Goal: Task Accomplishment & Management: Manage account settings

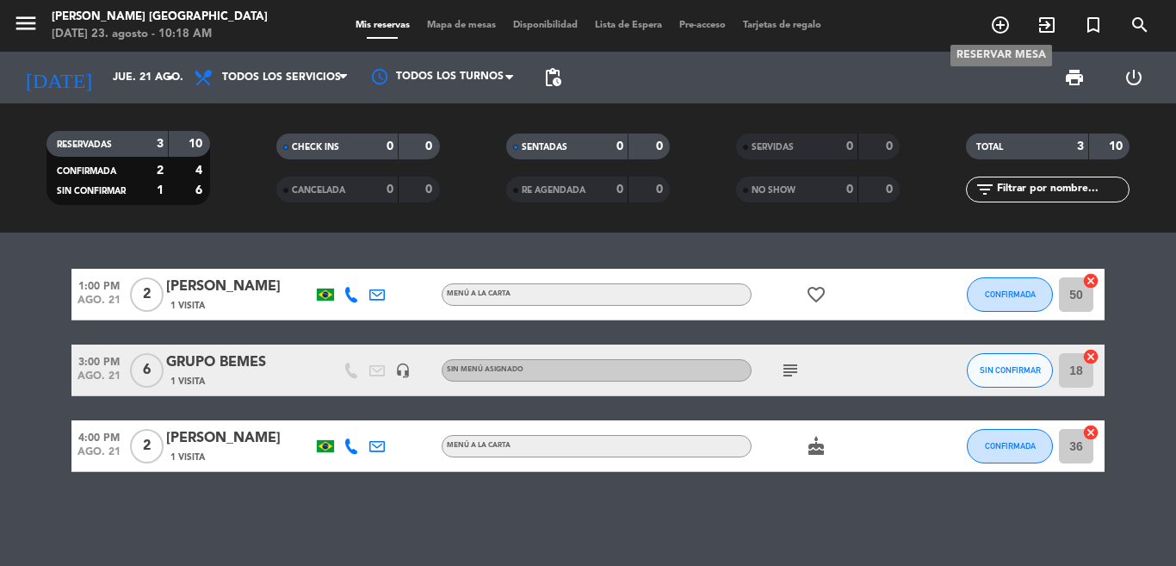
click at [1002, 19] on icon "add_circle_outline" at bounding box center [1000, 25] width 21 height 21
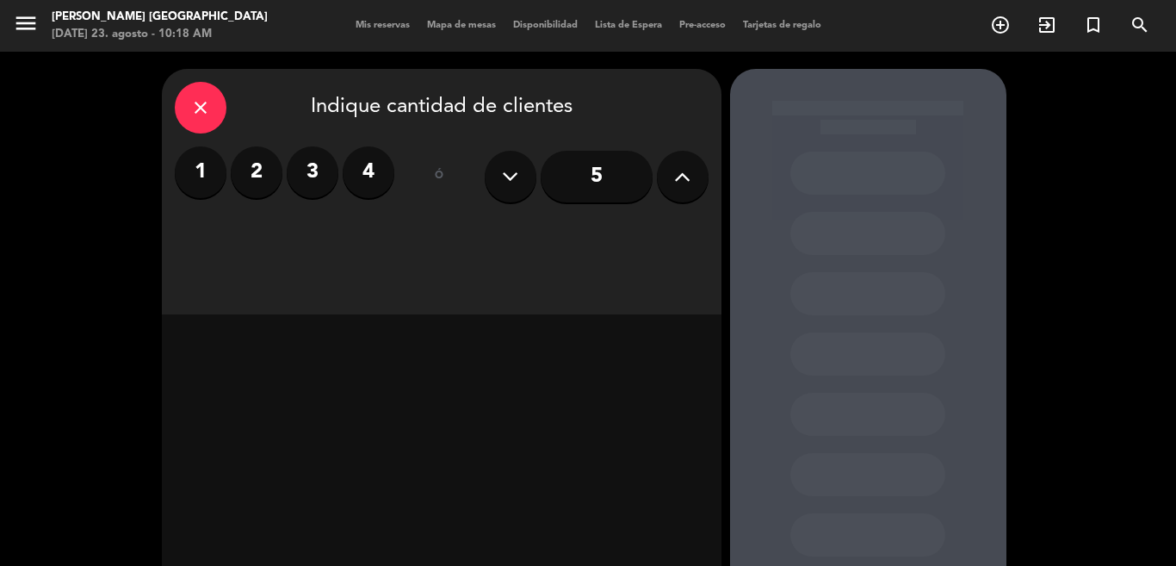
click at [297, 177] on label "3" at bounding box center [313, 172] width 52 height 52
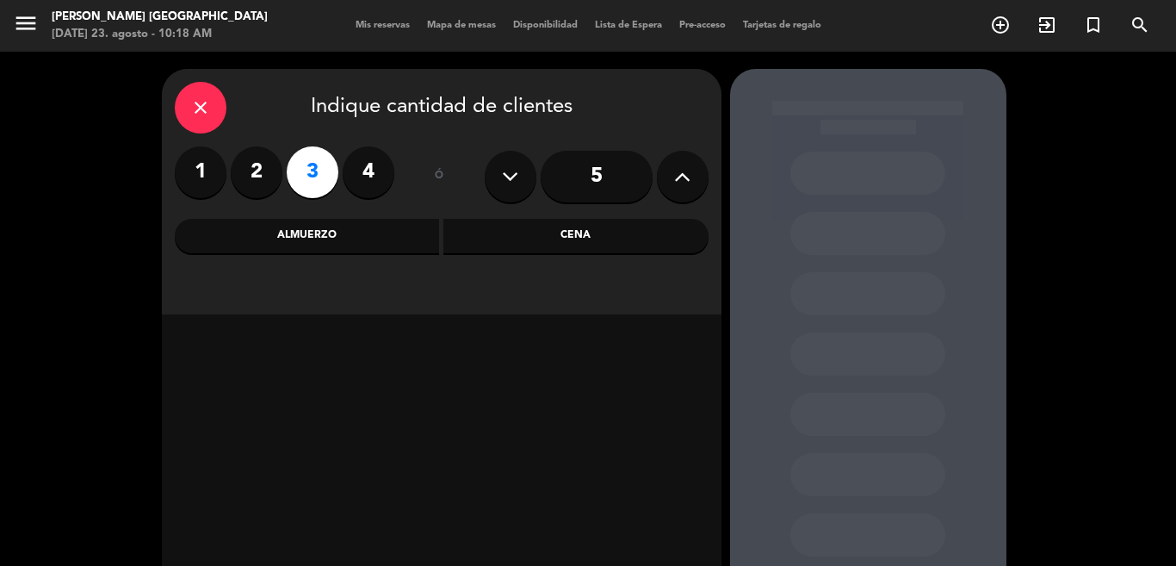
click at [307, 216] on div "close Indique cantidad de clientes 1 2 3 4 ó 5 Almuerzo Cena" at bounding box center [442, 191] width 560 height 245
click at [316, 241] on div "Almuerzo" at bounding box center [307, 236] width 265 height 34
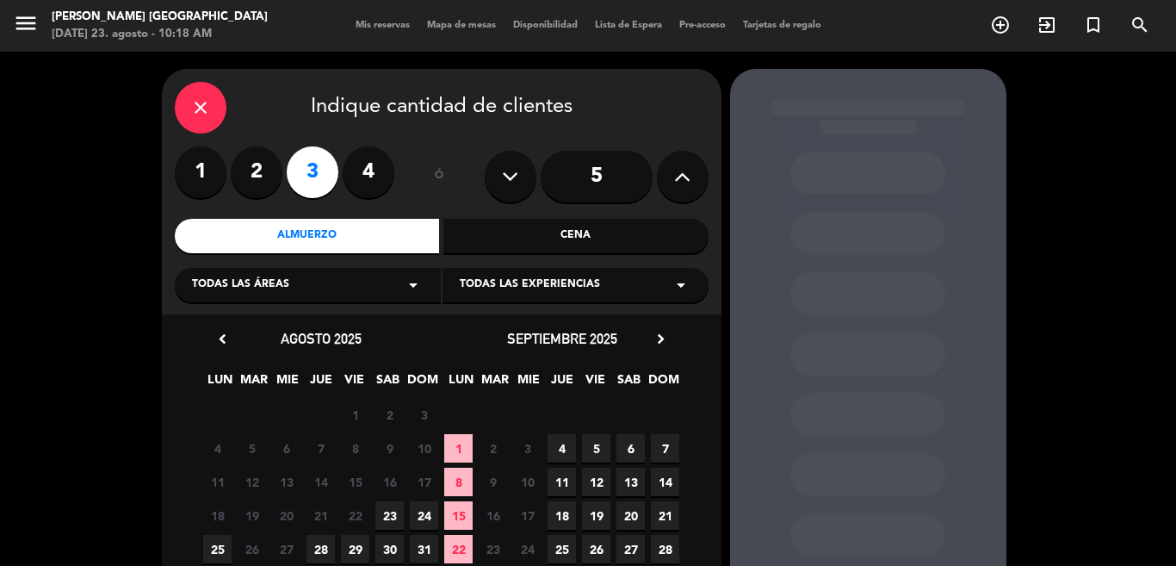
click at [384, 515] on span "23" at bounding box center [389, 515] width 28 height 28
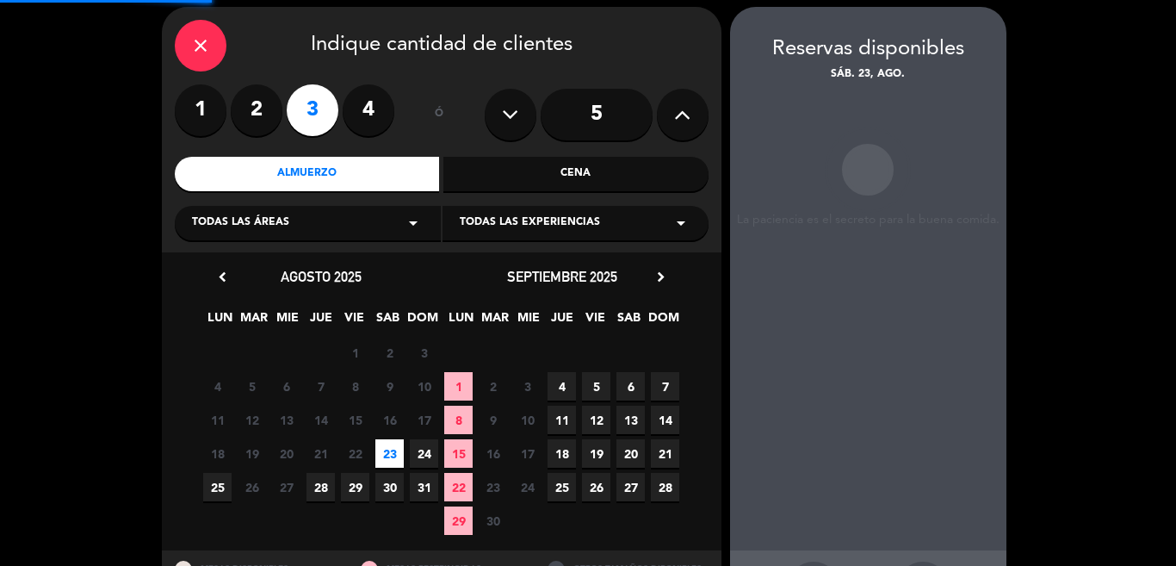
scroll to position [69, 0]
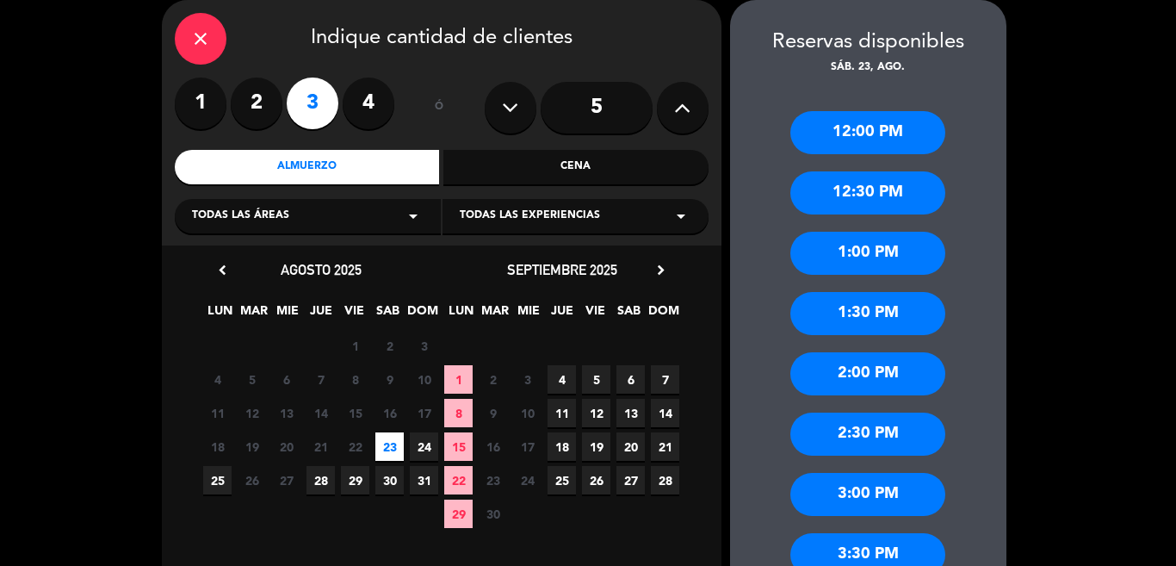
drag, startPoint x: 861, startPoint y: 361, endPoint x: 861, endPoint y: 375, distance: 13.8
click at [861, 362] on div "2:00 PM" at bounding box center [867, 373] width 155 height 43
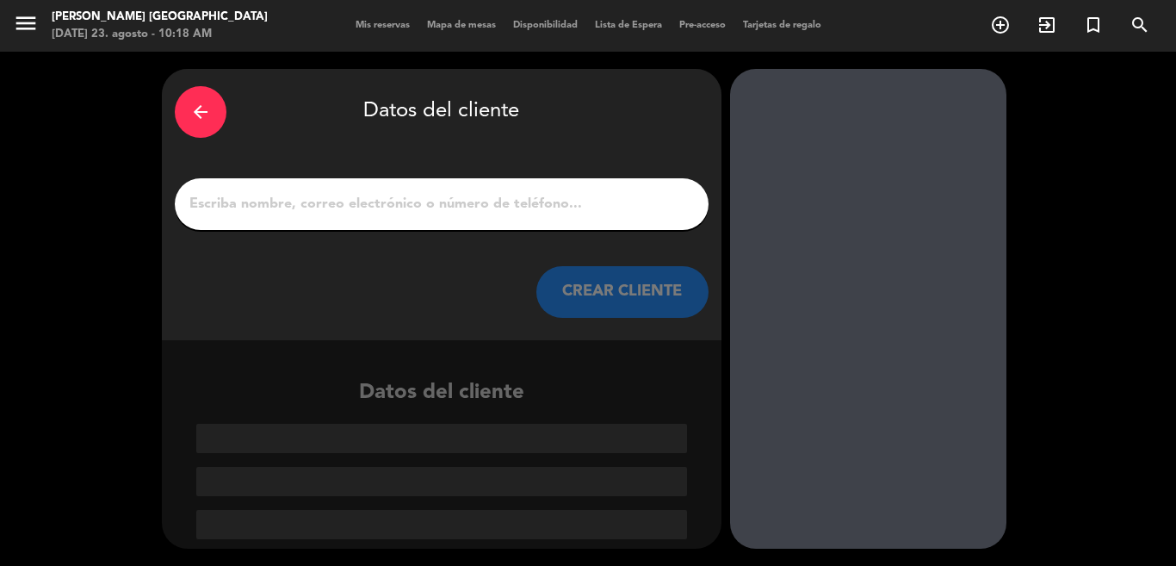
click at [491, 209] on input "1" at bounding box center [442, 204] width 508 height 24
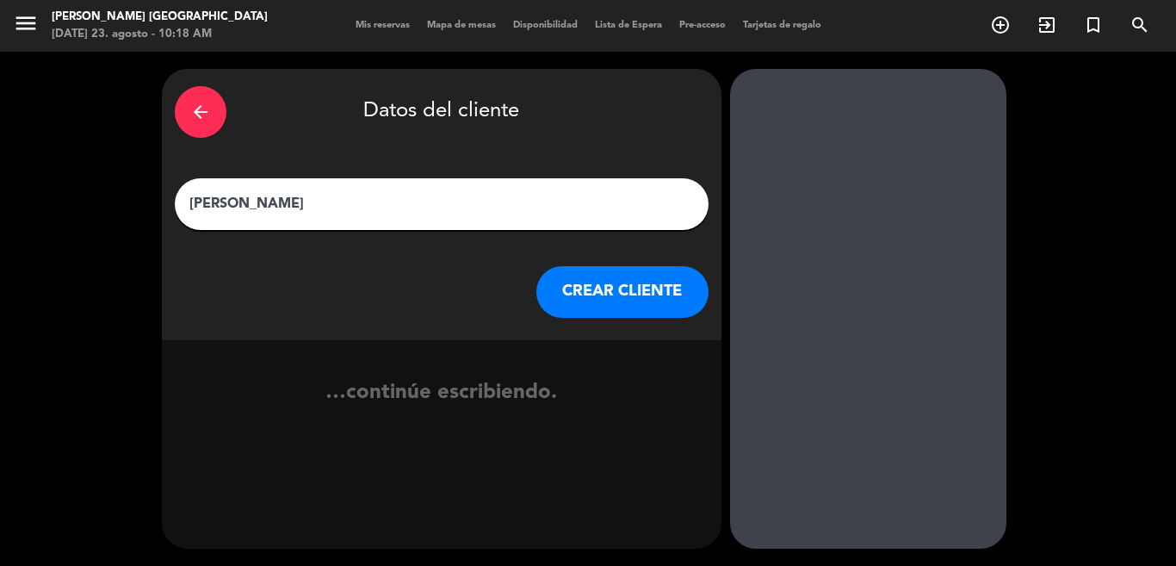
type input "[PERSON_NAME]"
click at [642, 299] on button "CREAR CLIENTE" at bounding box center [622, 292] width 172 height 52
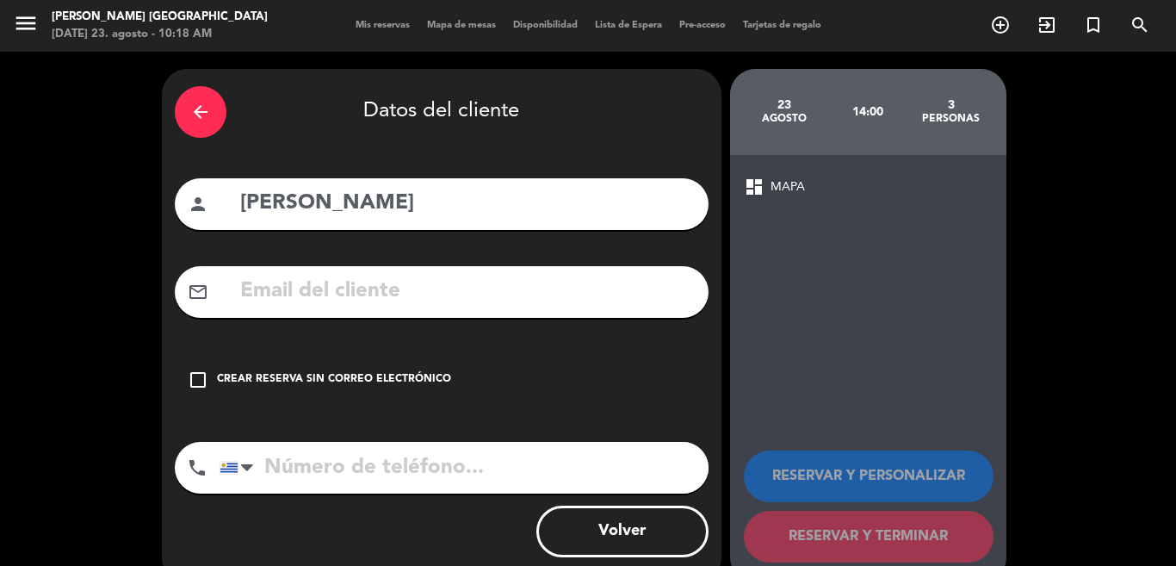
click at [367, 371] on div "Crear reserva sin correo electrónico" at bounding box center [334, 379] width 234 height 17
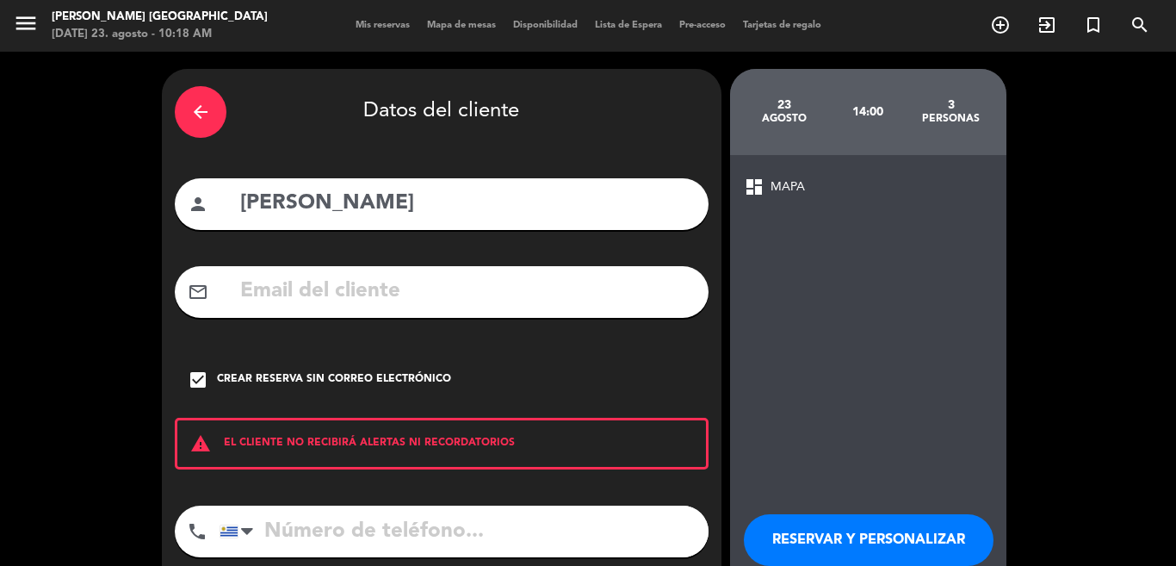
drag, startPoint x: 1170, startPoint y: 122, endPoint x: 1174, endPoint y: 190, distance: 68.1
click at [1174, 190] on div "menu Narbona Punta del Este sábado 23. agosto - 10:18 AM Mis reservas Mapa de m…" at bounding box center [588, 283] width 1176 height 566
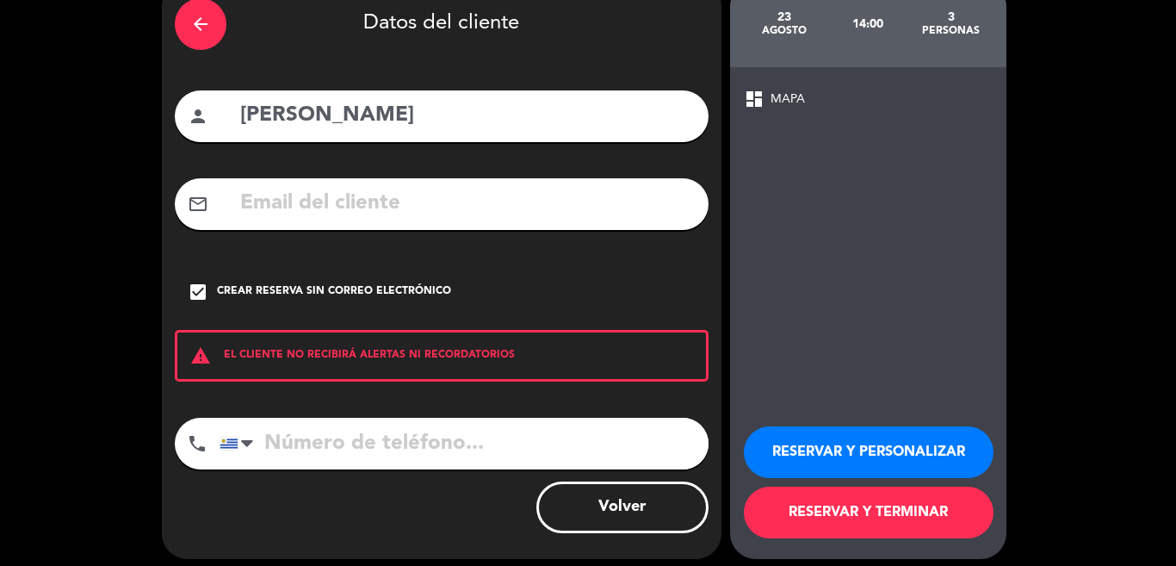
scroll to position [98, 0]
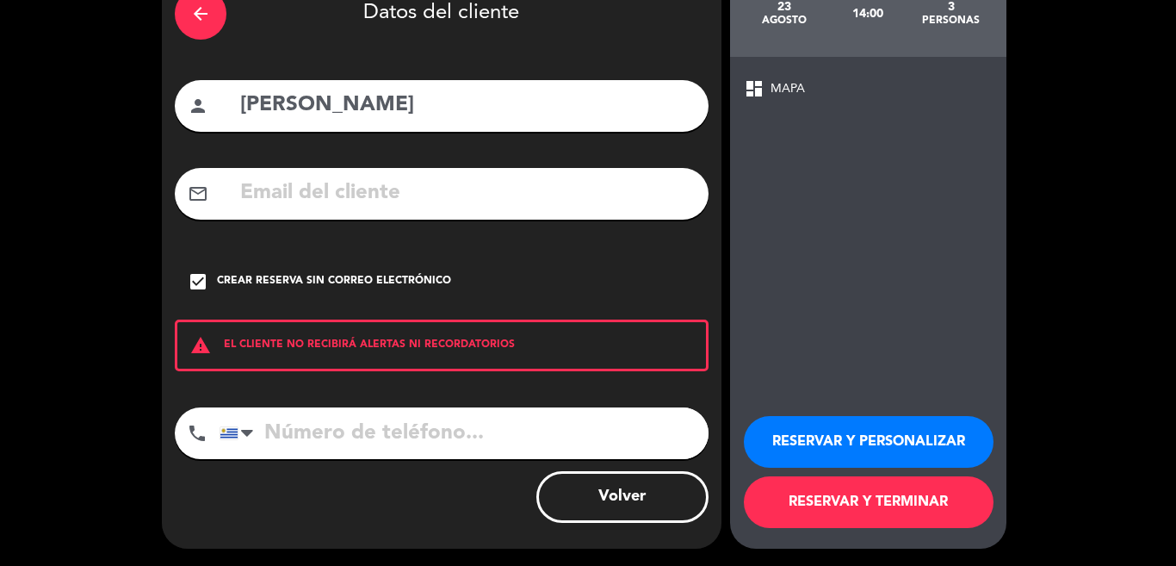
click at [895, 504] on button "RESERVAR Y TERMINAR" at bounding box center [869, 502] width 250 height 52
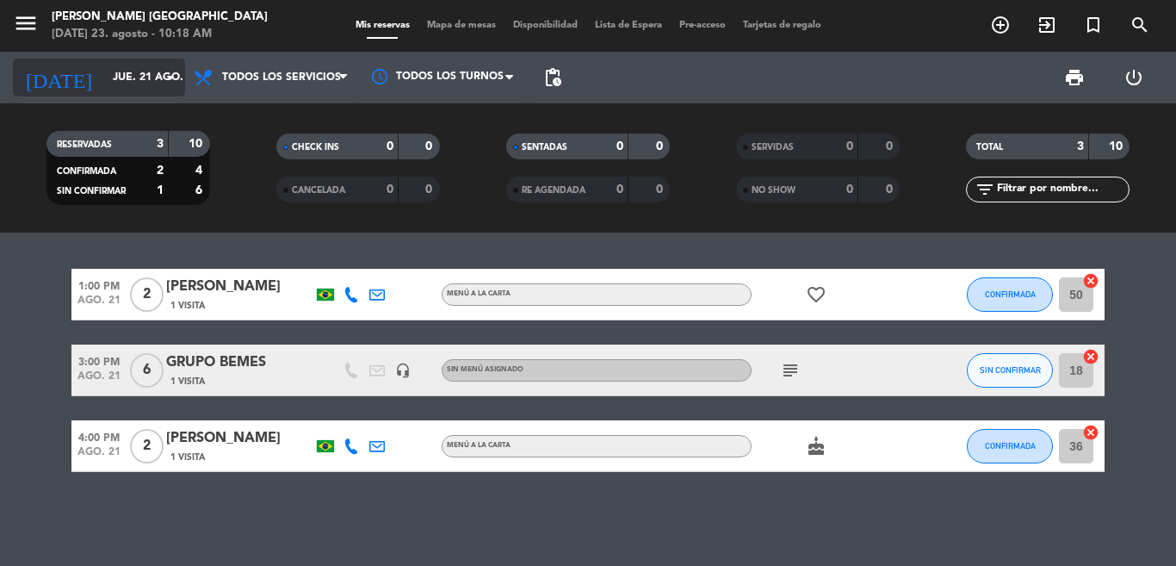
click at [152, 93] on div "today jue. 21 ago. arrow_drop_down" at bounding box center [99, 78] width 172 height 38
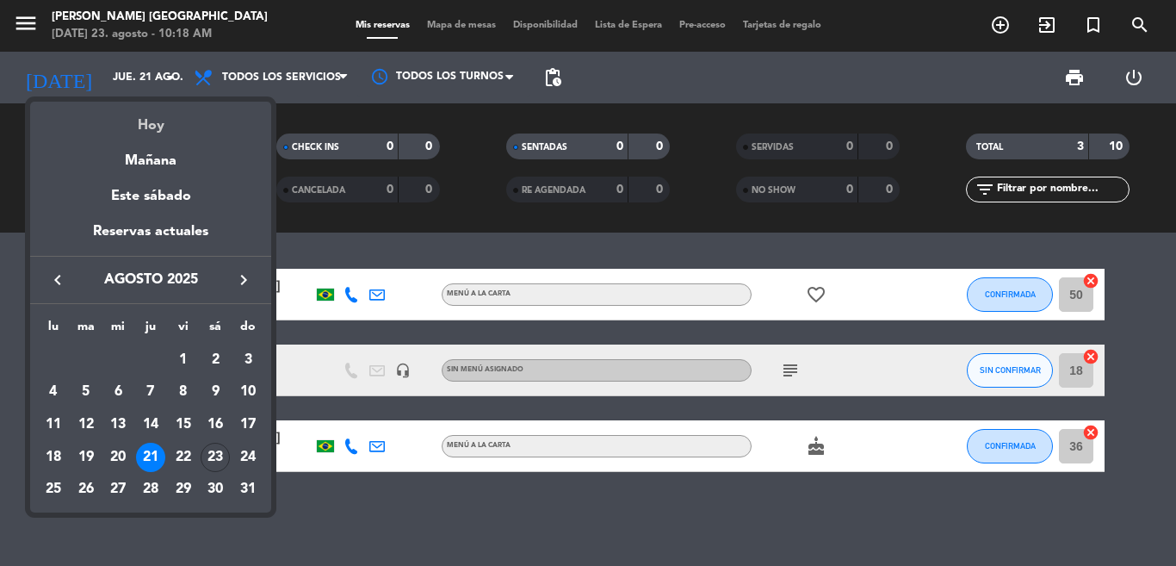
click at [158, 115] on div "Hoy" at bounding box center [150, 119] width 241 height 35
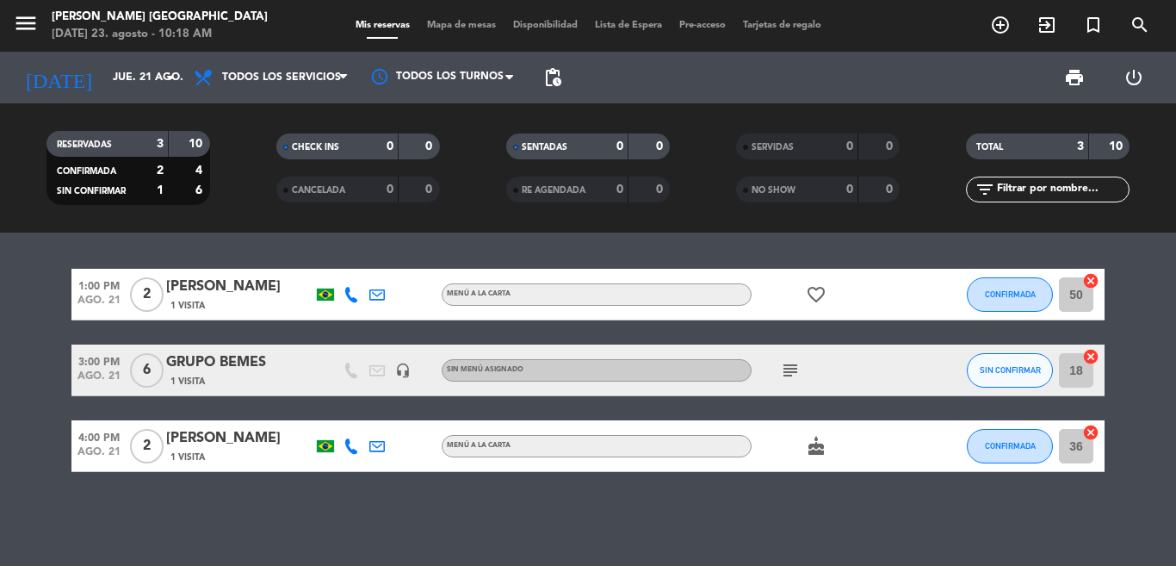
type input "sáb. 23 ago."
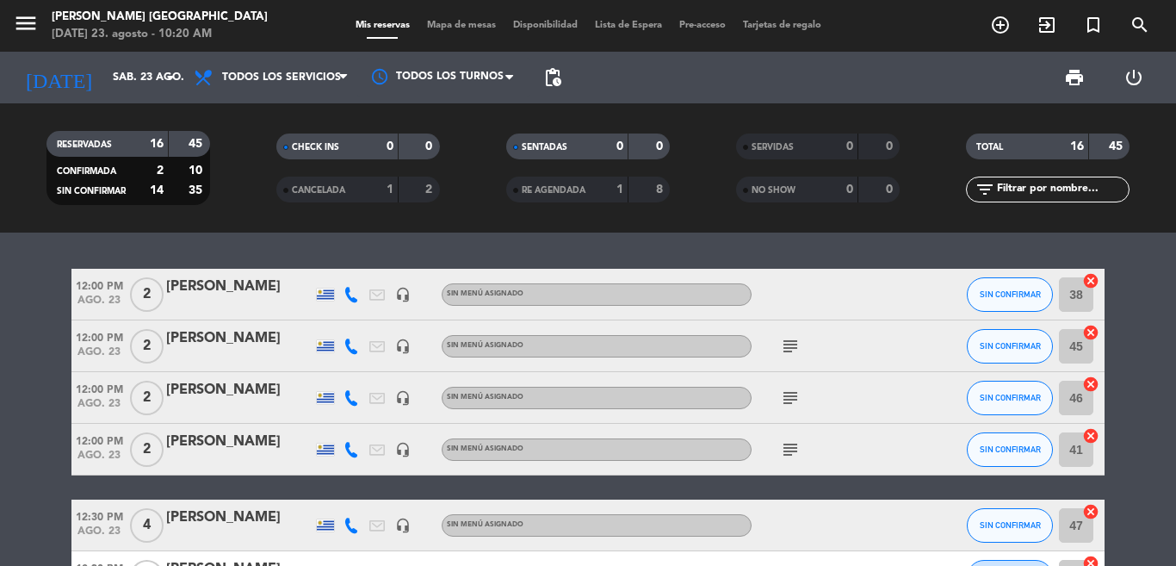
click at [783, 443] on icon "subject" at bounding box center [790, 449] width 21 height 21
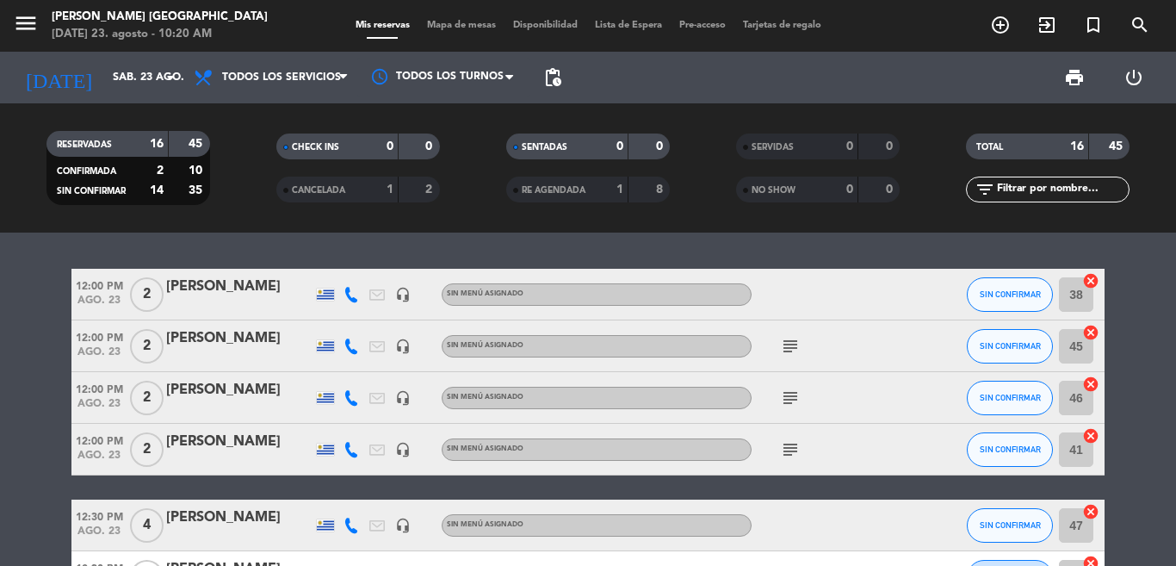
click at [781, 388] on icon "subject" at bounding box center [790, 397] width 21 height 21
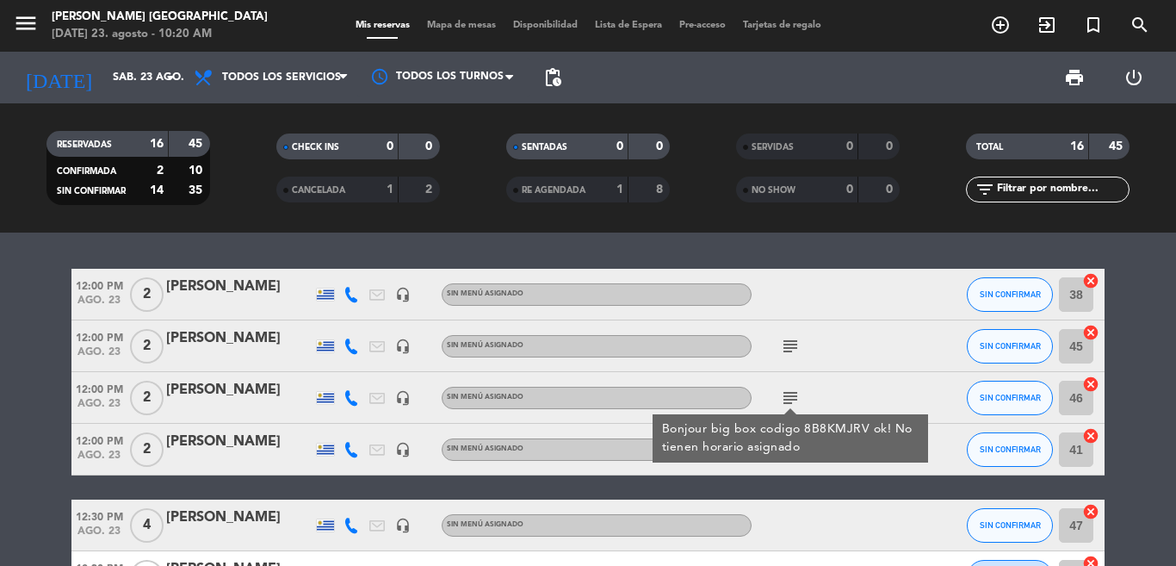
click at [787, 344] on icon "subject" at bounding box center [790, 346] width 21 height 21
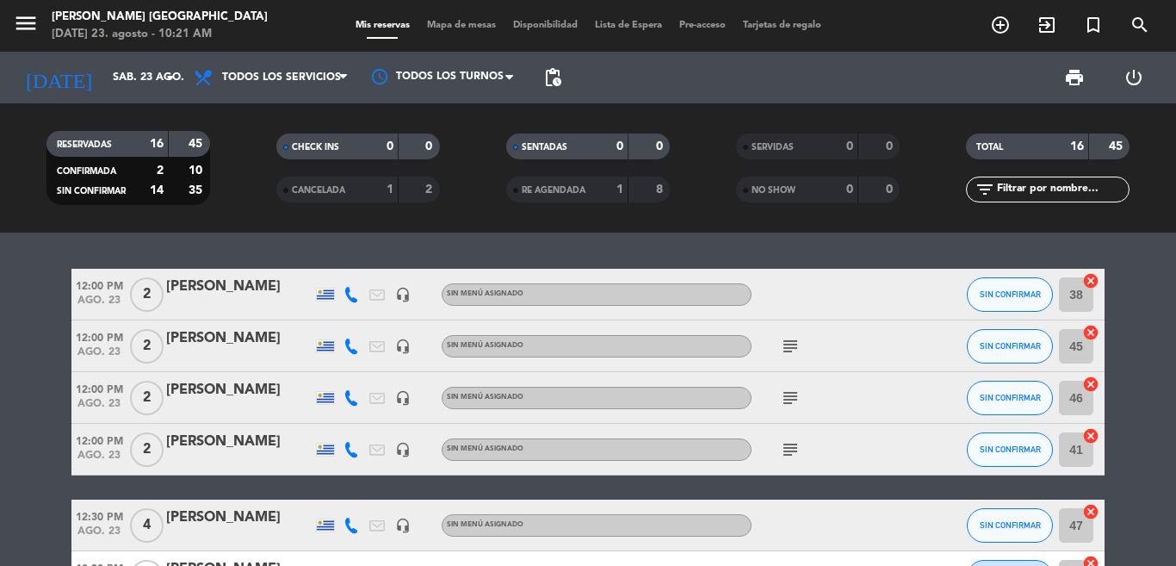
click at [778, 400] on span "subject" at bounding box center [791, 397] width 26 height 21
click at [783, 408] on div "subject" at bounding box center [829, 397] width 155 height 51
click at [783, 396] on icon "subject" at bounding box center [790, 397] width 21 height 21
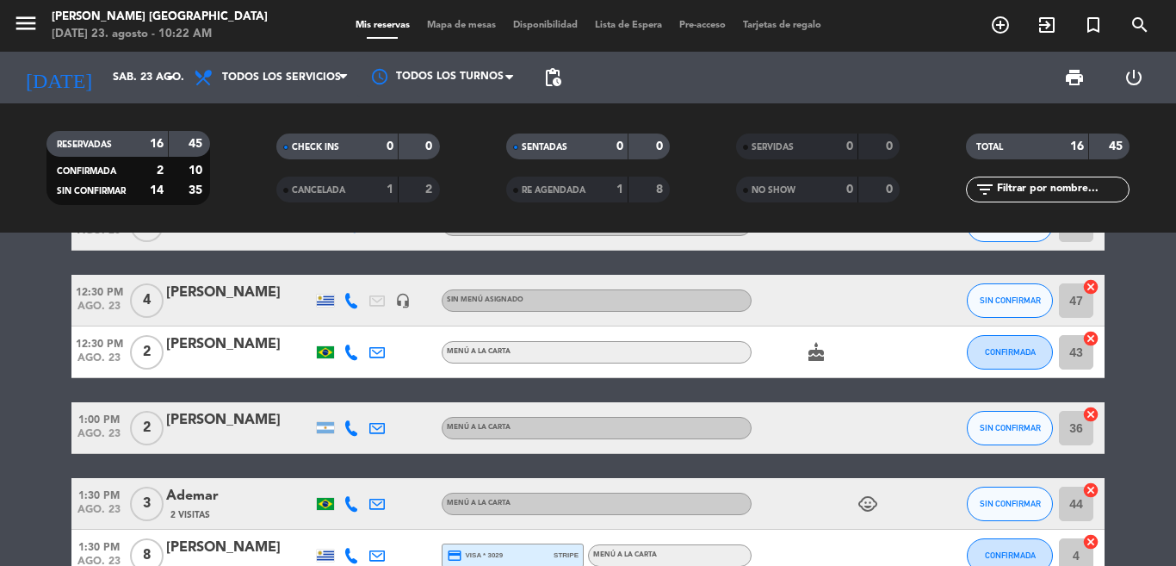
scroll to position [249, 0]
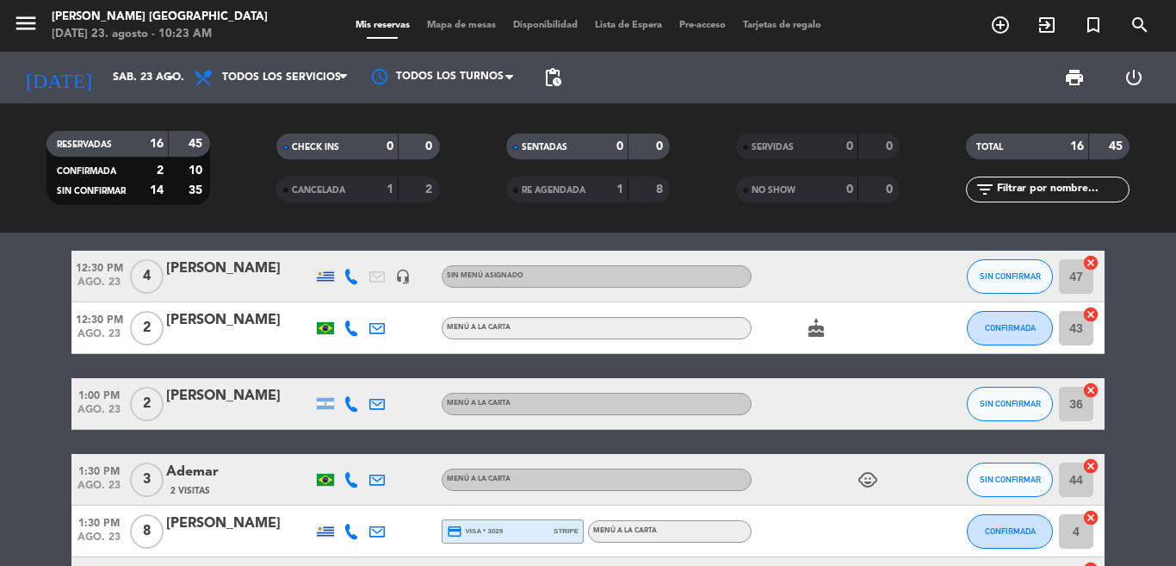
click at [0, 354] on bookings-row "12:00 PM ago. 23 2 Antonio headset_mic Sin menú asignado SIN CONFIRMAR 38 cance…" at bounding box center [588, 493] width 1176 height 947
click at [793, 346] on div "cake" at bounding box center [829, 327] width 155 height 51
click at [797, 341] on div "cake" at bounding box center [829, 327] width 155 height 51
click at [810, 325] on icon "cake" at bounding box center [816, 328] width 21 height 21
click at [34, 445] on bookings-row "12:00 PM ago. 23 2 Antonio headset_mic Sin menú asignado SIN CONFIRMAR 38 cance…" at bounding box center [588, 493] width 1176 height 947
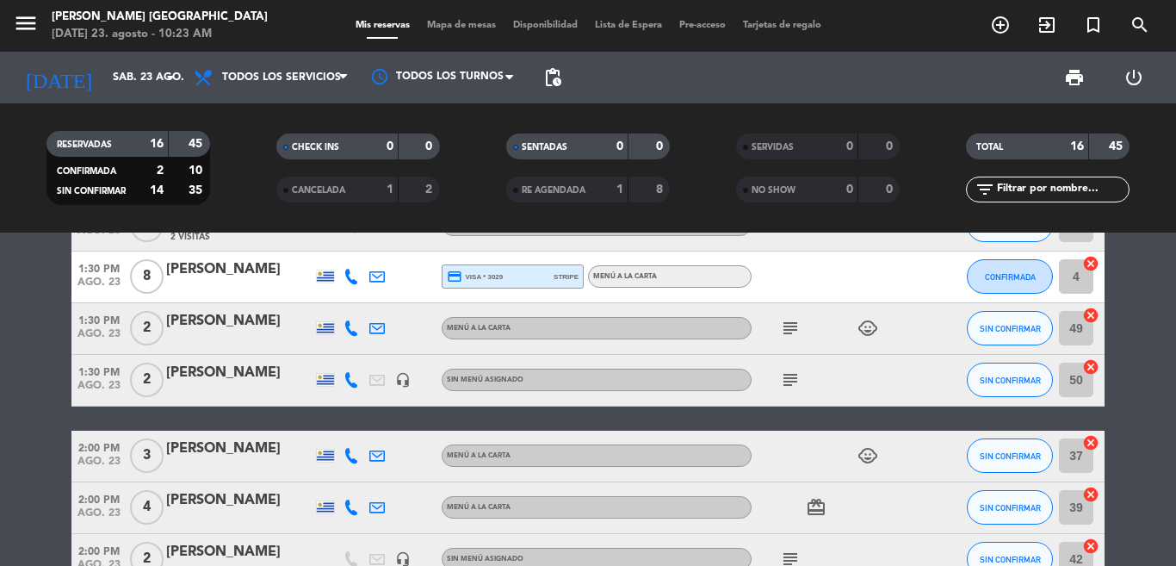
scroll to position [637, 0]
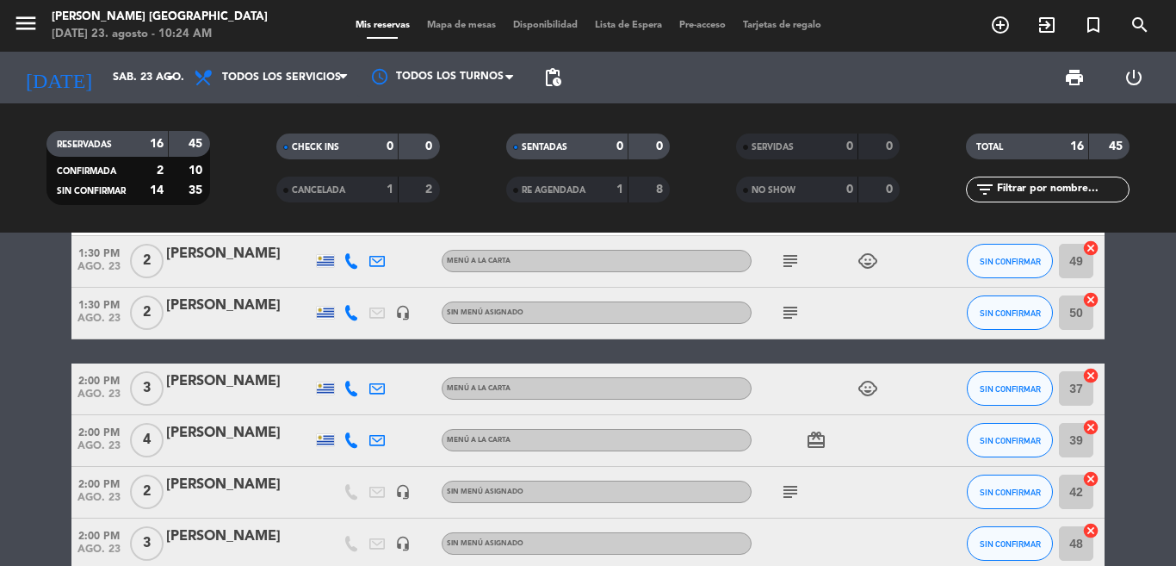
click at [47, 464] on bookings-row "12:00 PM ago. 23 2 Antonio headset_mic Sin menú asignado SIN CONFIRMAR 38 cance…" at bounding box center [588, 172] width 1176 height 947
click at [780, 487] on icon "subject" at bounding box center [790, 491] width 21 height 21
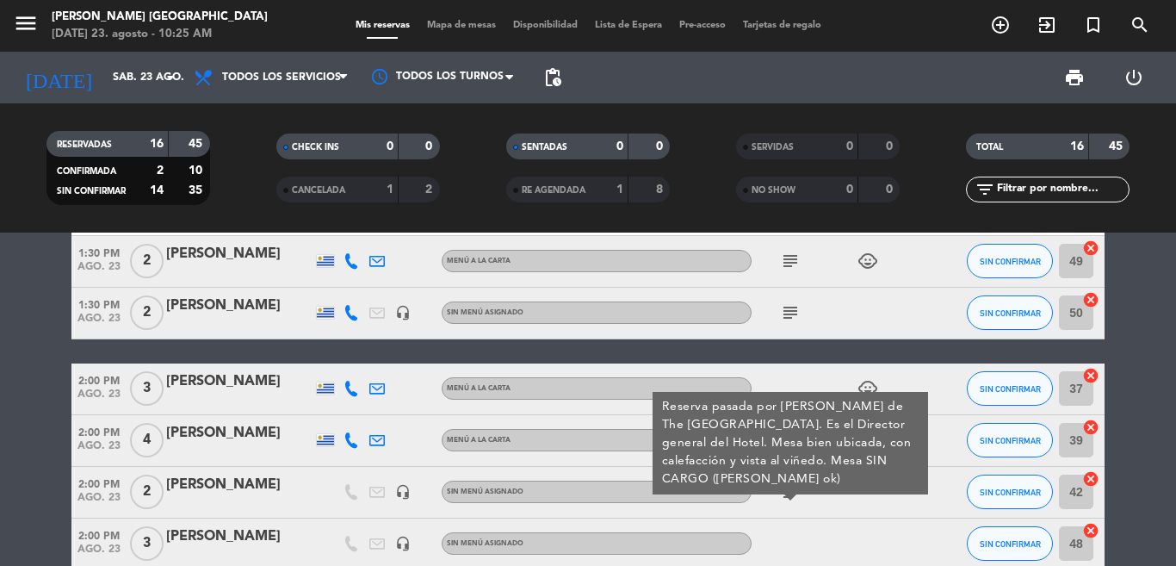
click at [344, 494] on icon at bounding box center [351, 491] width 15 height 15
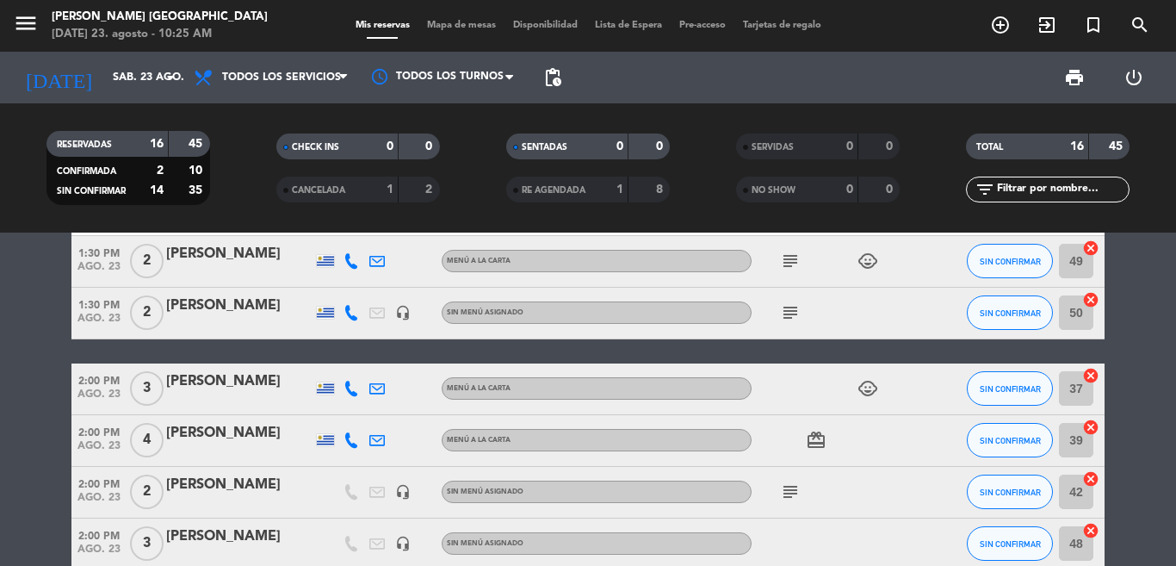
click at [29, 396] on bookings-row "12:00 PM ago. 23 2 Antonio headset_mic Sin menú asignado SIN CONFIRMAR 38 cance…" at bounding box center [588, 172] width 1176 height 947
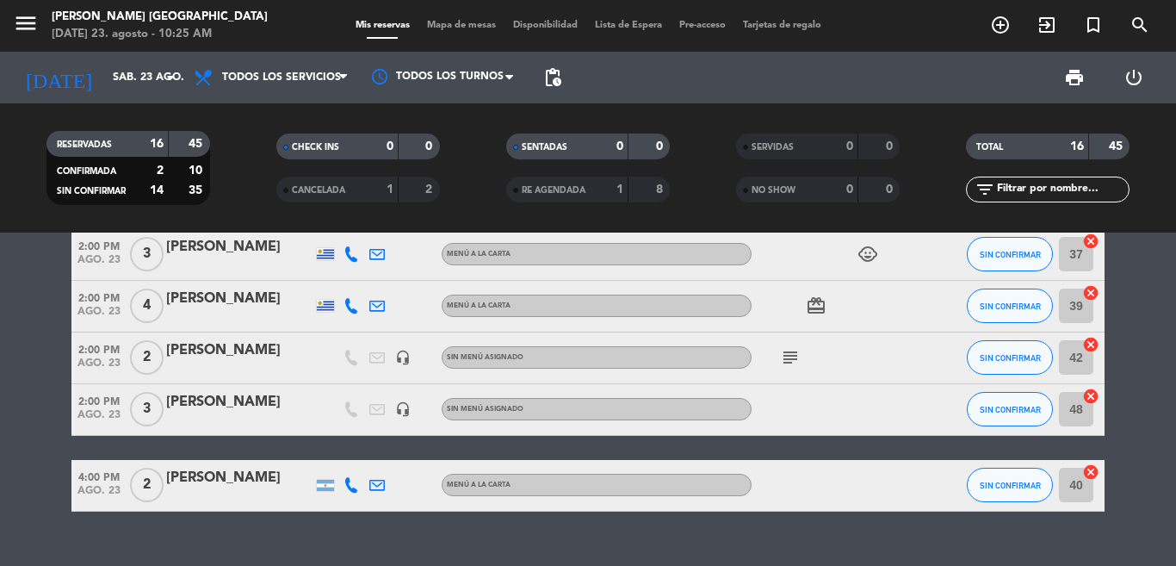
scroll to position [803, 0]
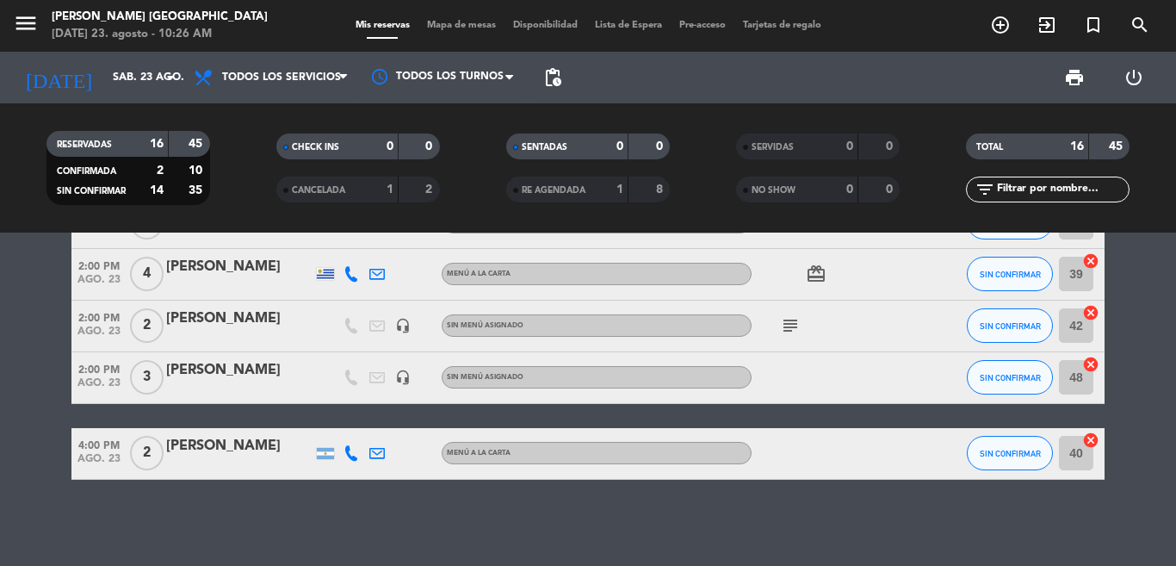
click at [350, 488] on div "close Hay un cliente que quiso cancelar fuera de plazo y avisa que no honrará s…" at bounding box center [588, 398] width 1176 height 333
click at [780, 321] on icon "subject" at bounding box center [790, 325] width 21 height 21
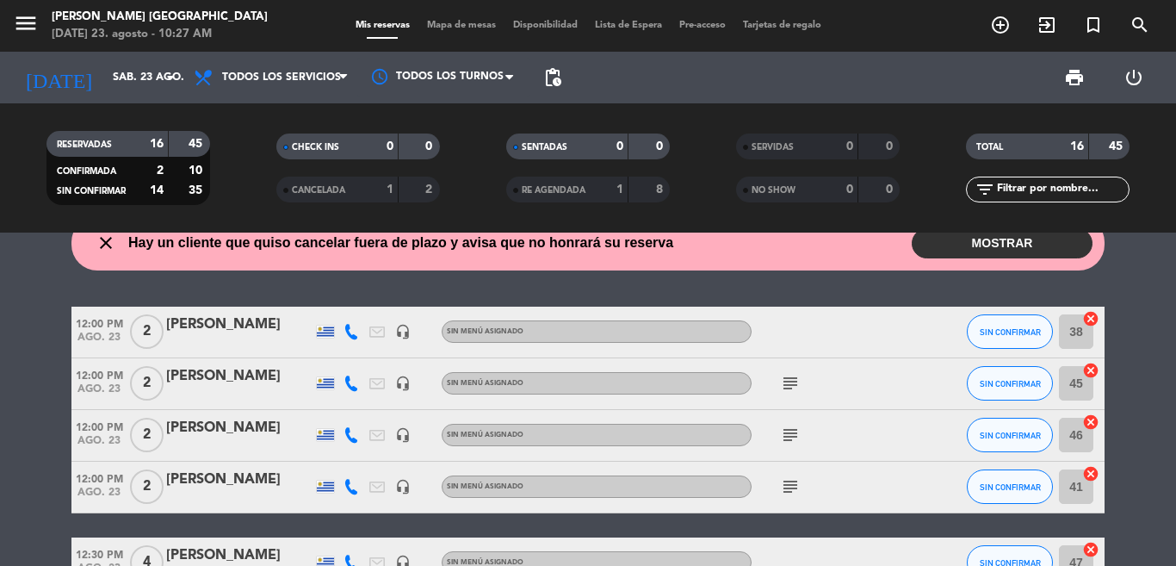
scroll to position [0, 0]
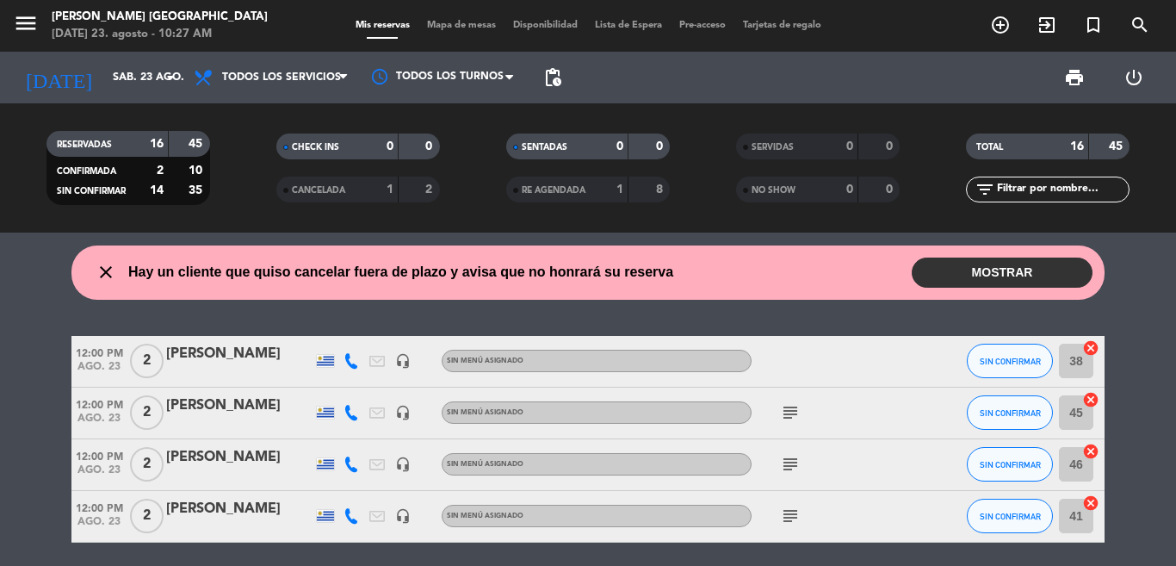
click at [982, 276] on button "MOSTRAR" at bounding box center [1002, 272] width 181 height 30
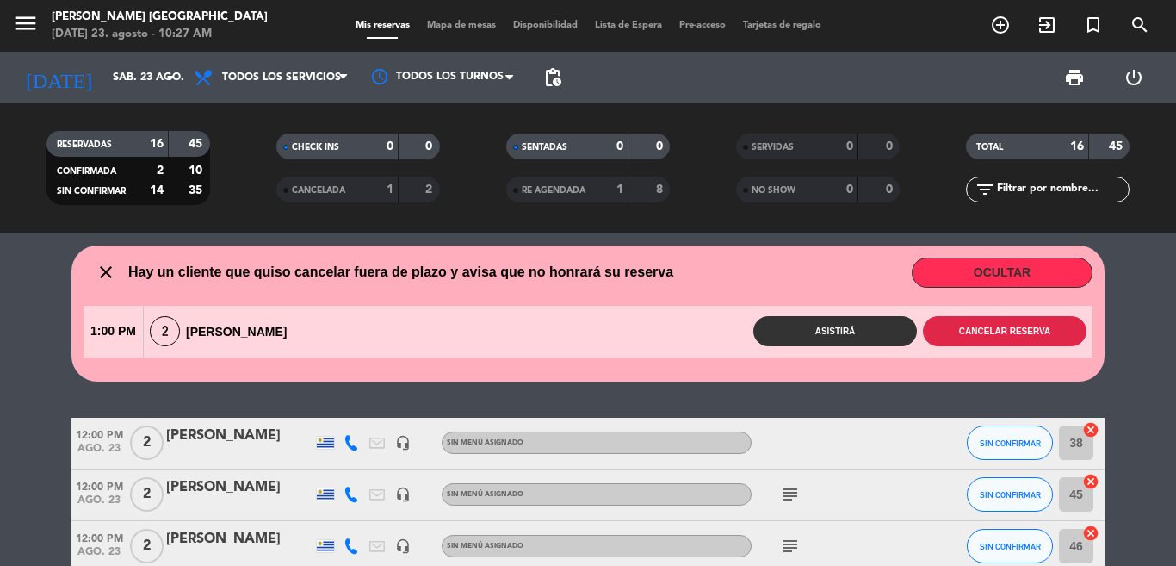
click at [954, 335] on button "Cancelar reserva" at bounding box center [1005, 331] width 164 height 30
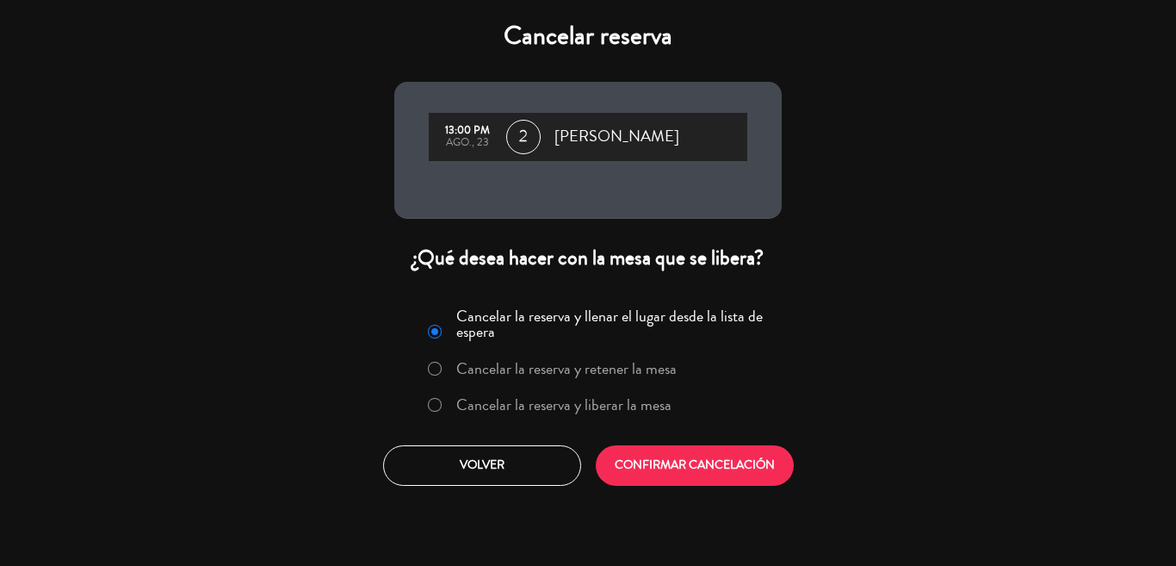
drag, startPoint x: 490, startPoint y: 427, endPoint x: 499, endPoint y: 426, distance: 9.5
click at [492, 412] on label "Cancelar la reserva y liberar la mesa" at bounding box center [563, 404] width 215 height 15
click at [646, 491] on div "Cancelar la reserva y llenar el lugar desde la lista de espera Cancelar la rese…" at bounding box center [587, 393] width 413 height 208
click at [646, 459] on button "CONFIRMAR CANCELACIÓN" at bounding box center [695, 465] width 198 height 40
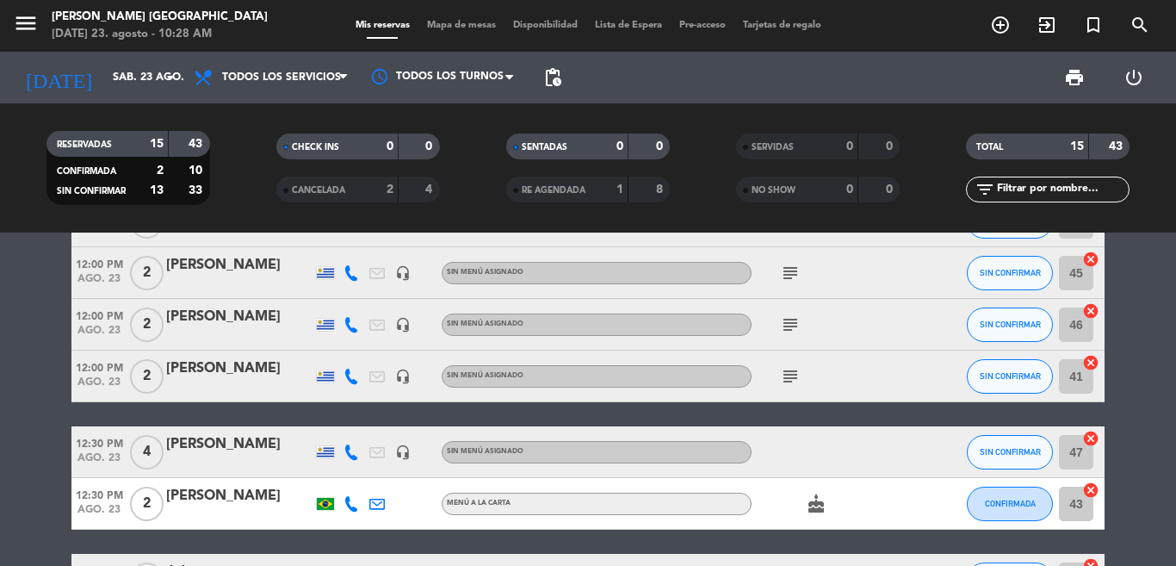
scroll to position [118, 0]
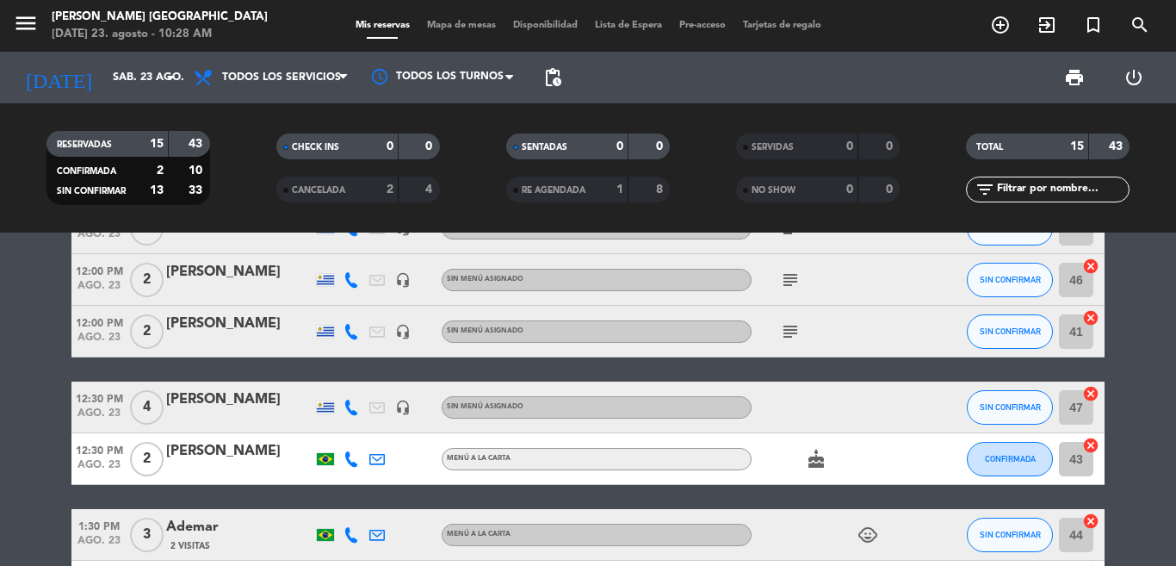
click at [783, 336] on icon "subject" at bounding box center [790, 331] width 21 height 21
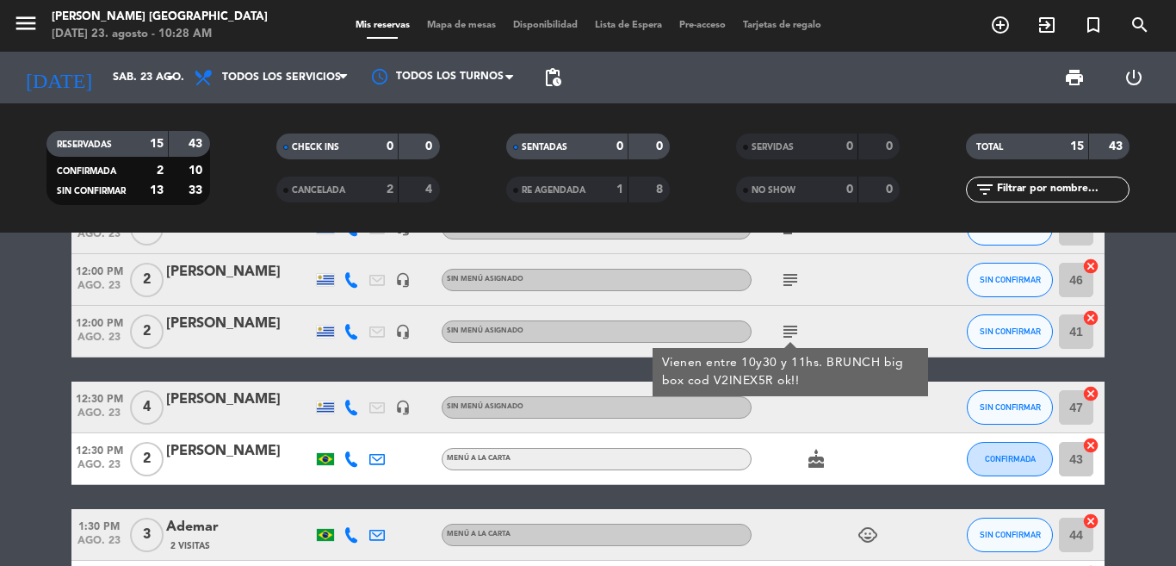
click at [780, 273] on icon "subject" at bounding box center [790, 280] width 21 height 21
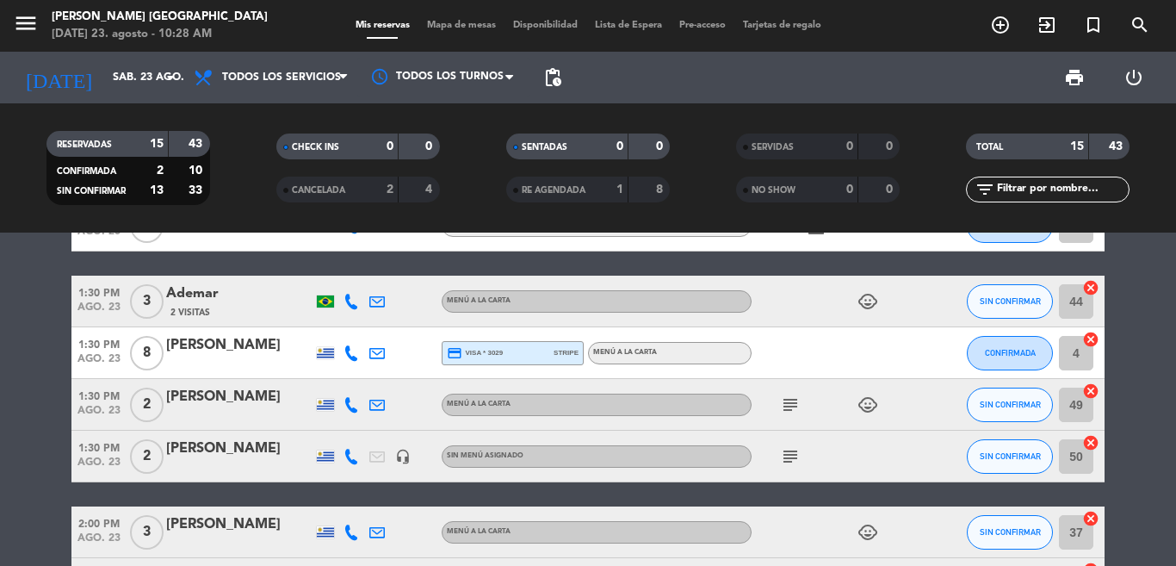
scroll to position [452, 0]
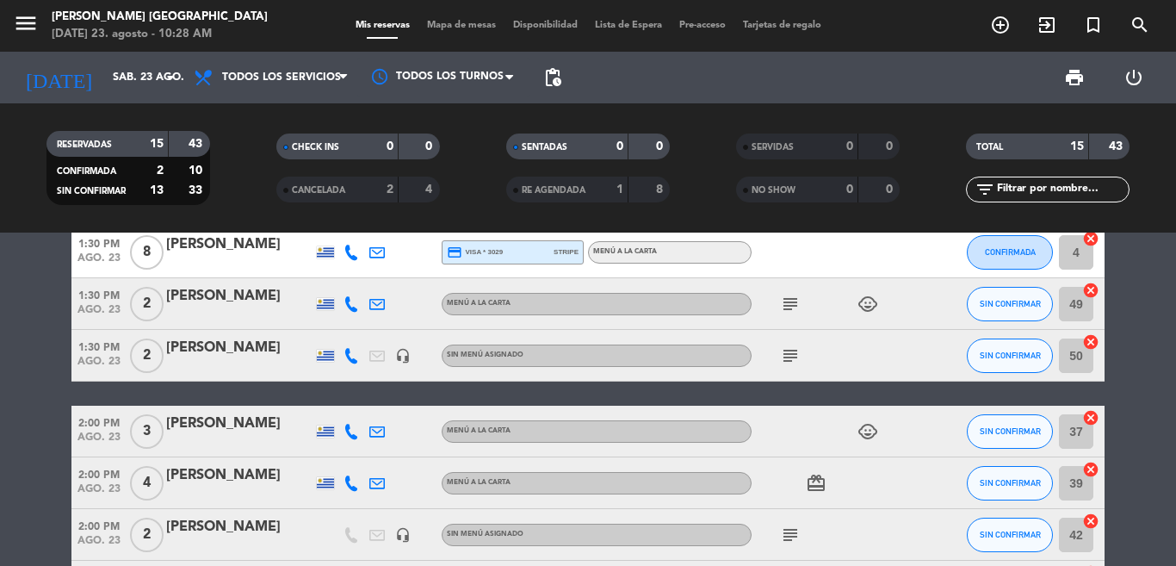
click at [780, 297] on icon "subject" at bounding box center [790, 304] width 21 height 21
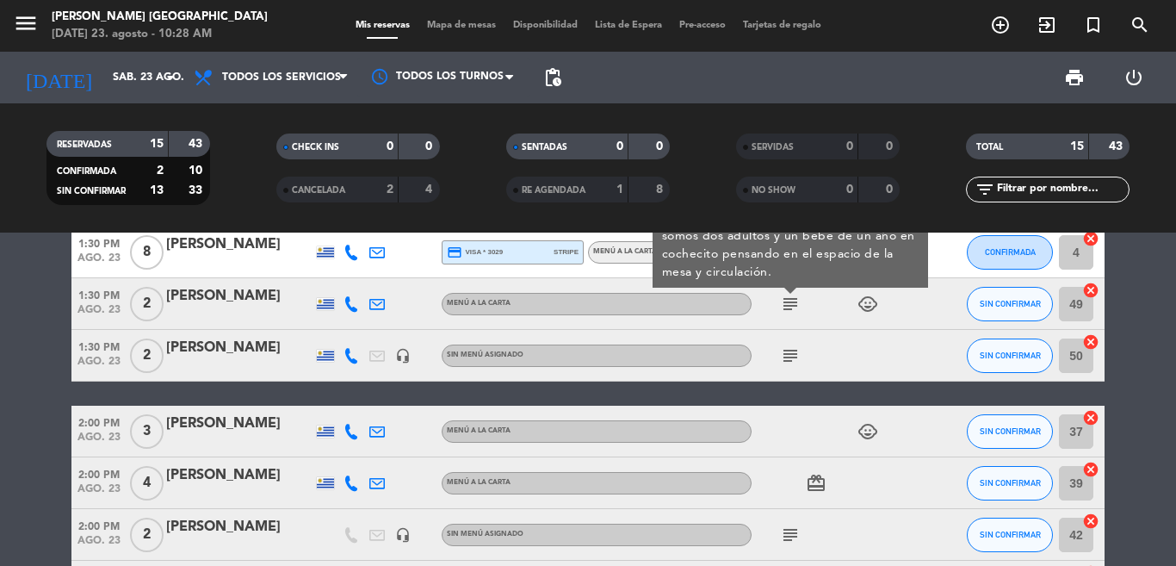
click at [780, 347] on icon "subject" at bounding box center [790, 355] width 21 height 21
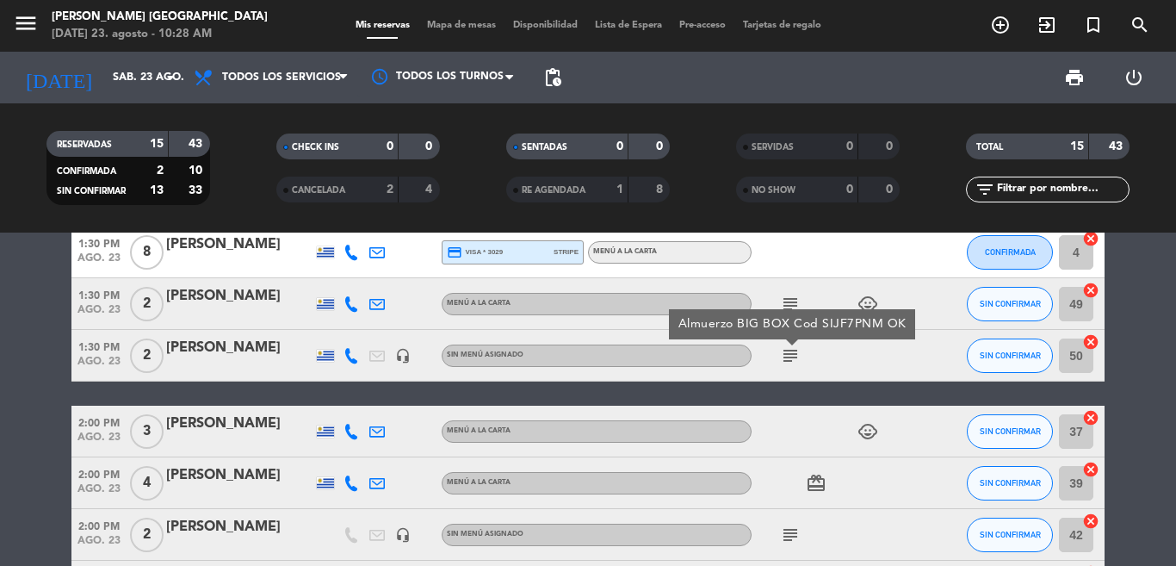
click at [780, 307] on icon "subject" at bounding box center [790, 304] width 21 height 21
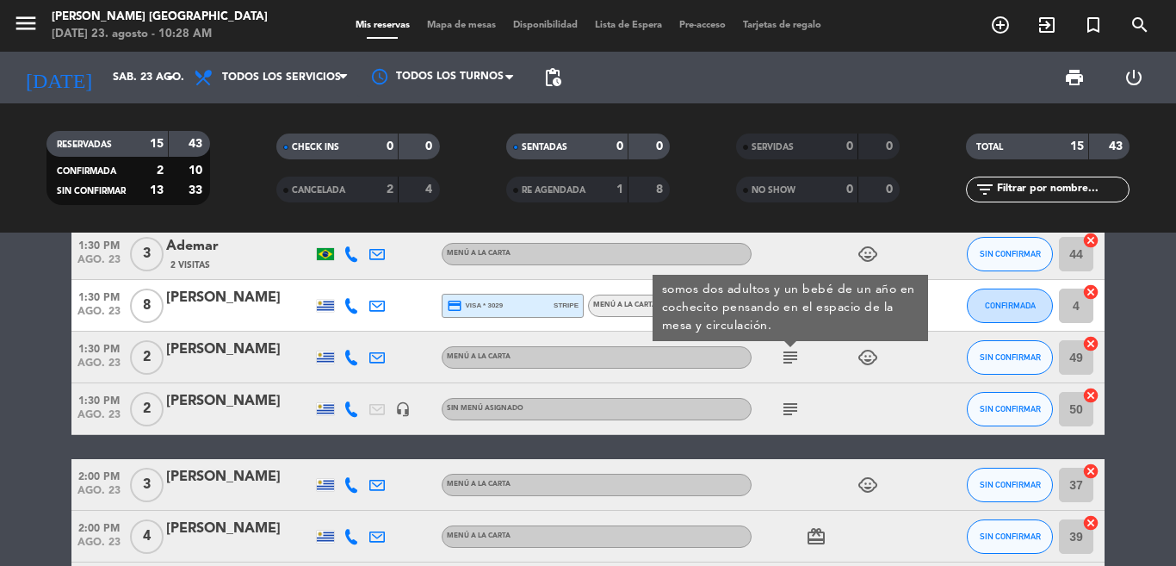
scroll to position [355, 0]
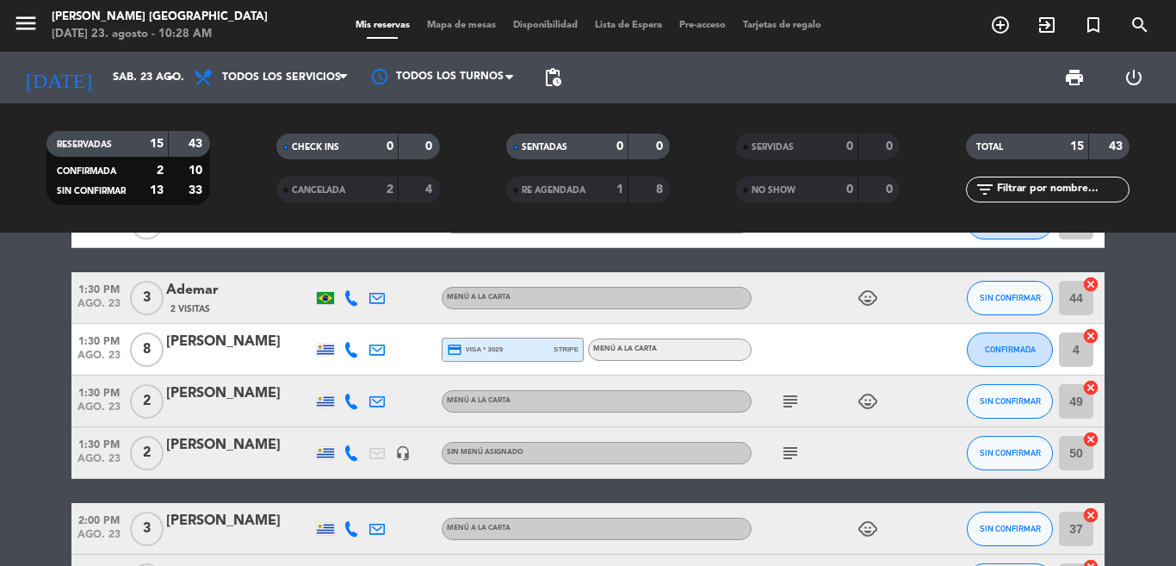
click at [787, 395] on icon "subject" at bounding box center [790, 401] width 21 height 21
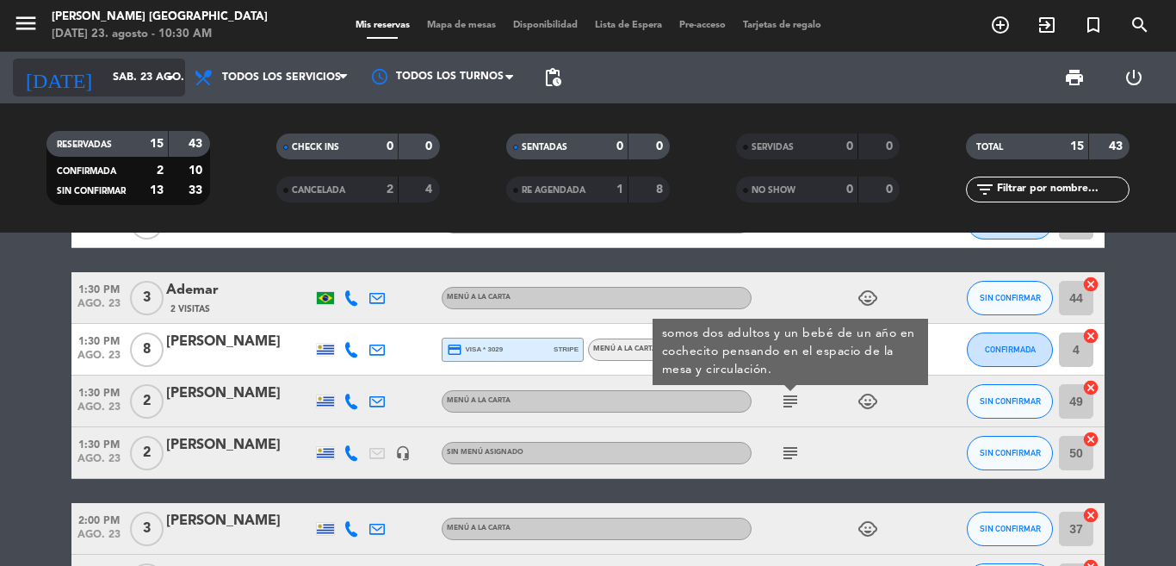
click at [141, 79] on input "sáb. 23 ago." at bounding box center [177, 77] width 146 height 29
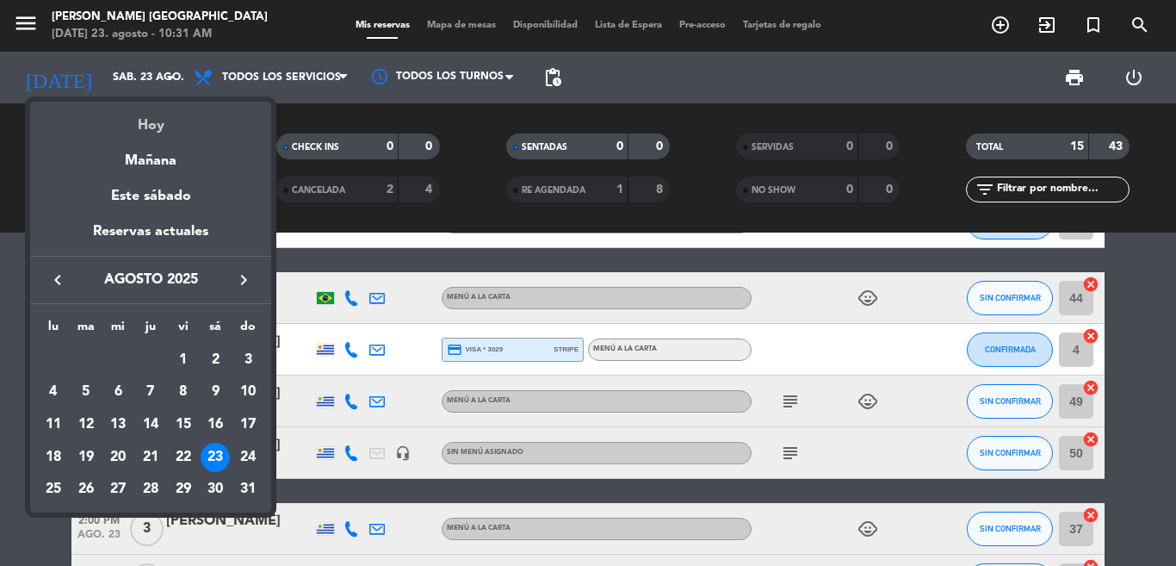
click at [156, 123] on div "Hoy" at bounding box center [150, 119] width 241 height 35
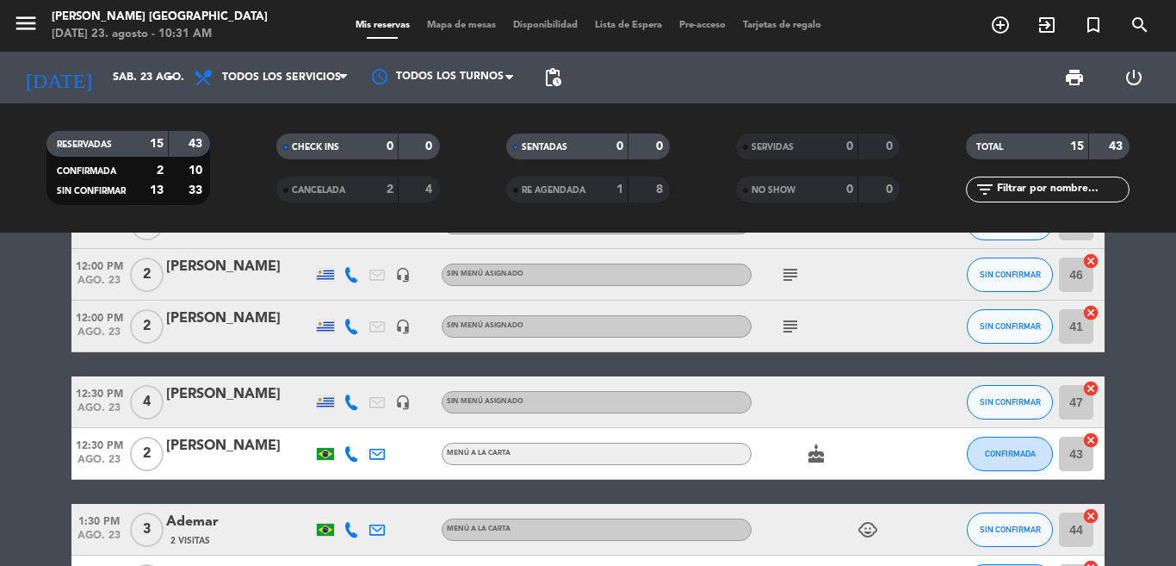
scroll to position [0, 0]
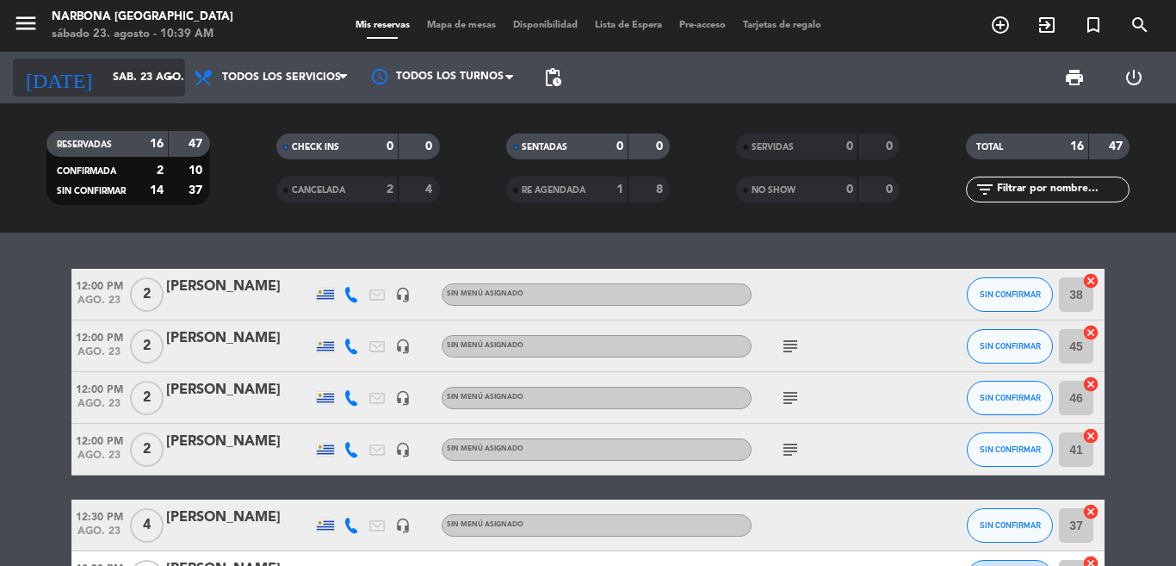
click at [145, 77] on input "sáb. 23 ago." at bounding box center [177, 77] width 146 height 29
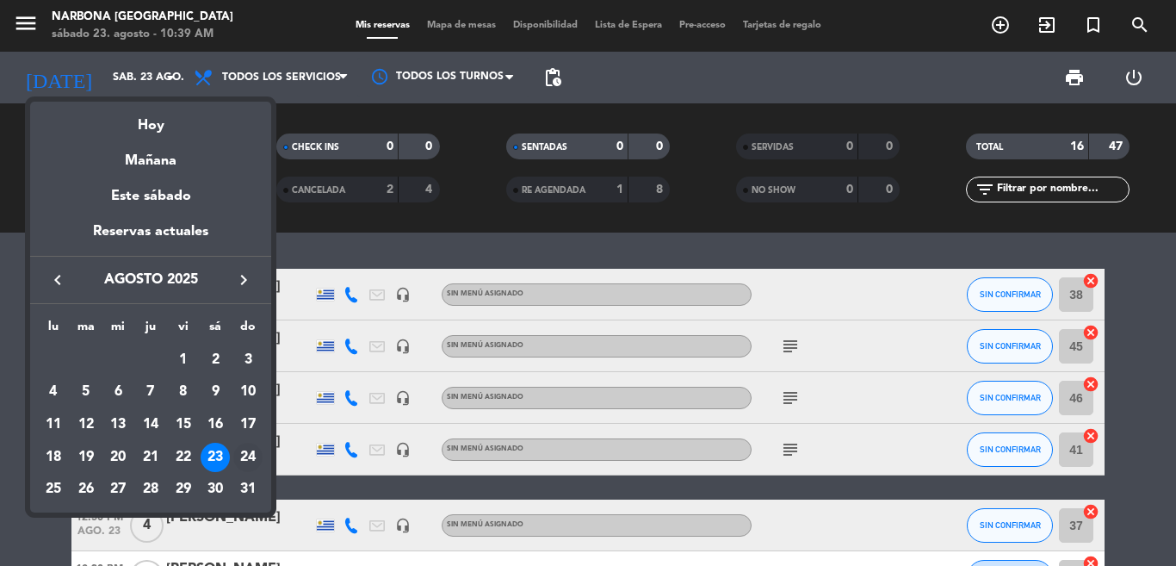
click at [242, 462] on div "24" at bounding box center [247, 457] width 29 height 29
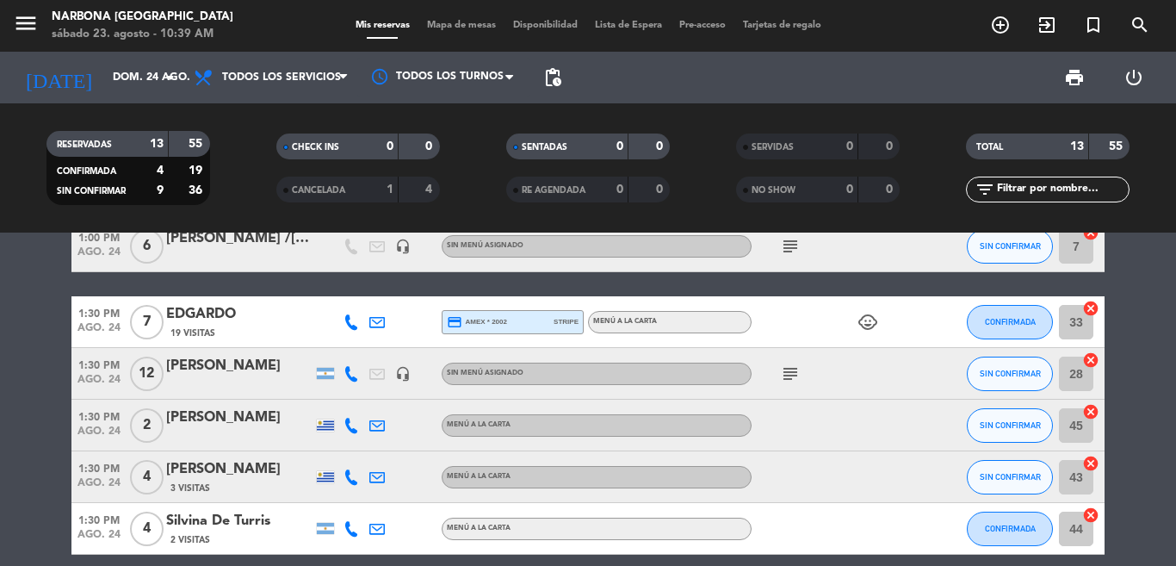
scroll to position [262, 0]
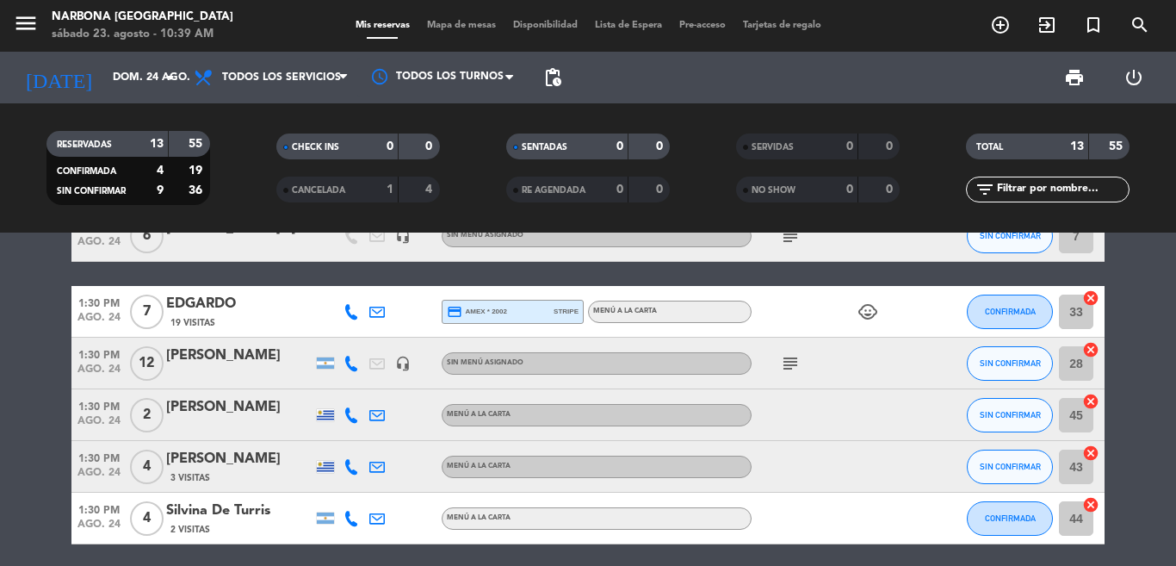
click at [790, 362] on icon "subject" at bounding box center [790, 363] width 21 height 21
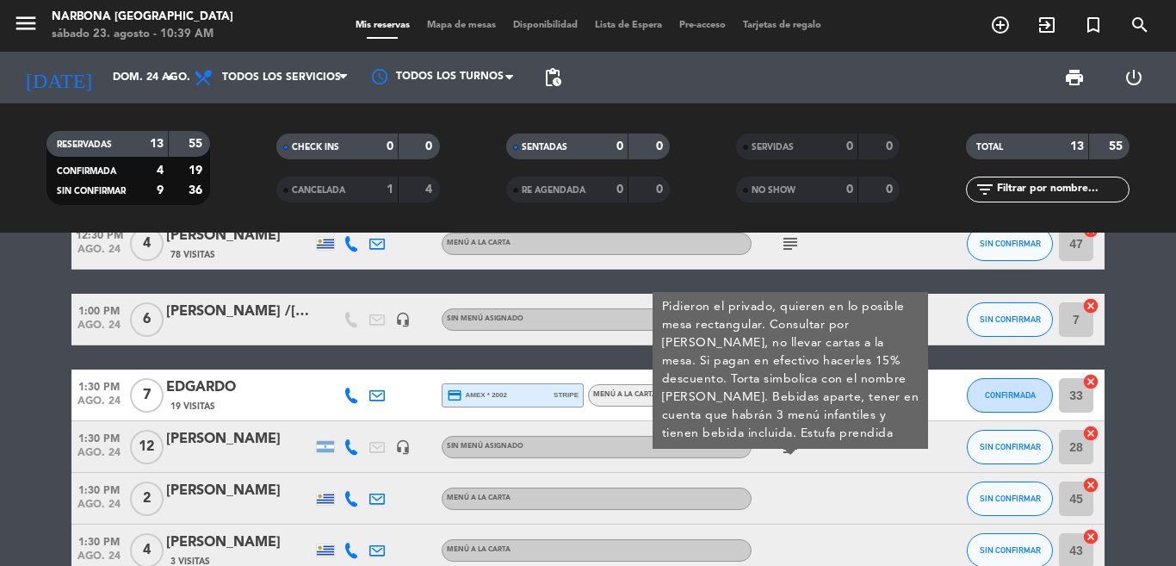
scroll to position [174, 0]
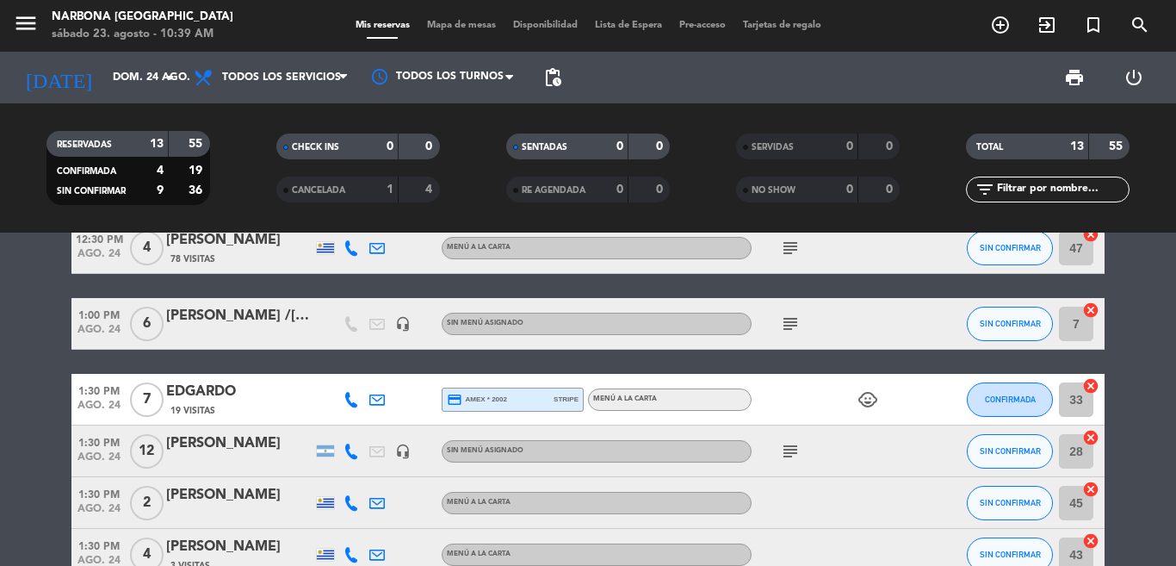
click at [780, 443] on icon "subject" at bounding box center [790, 451] width 21 height 21
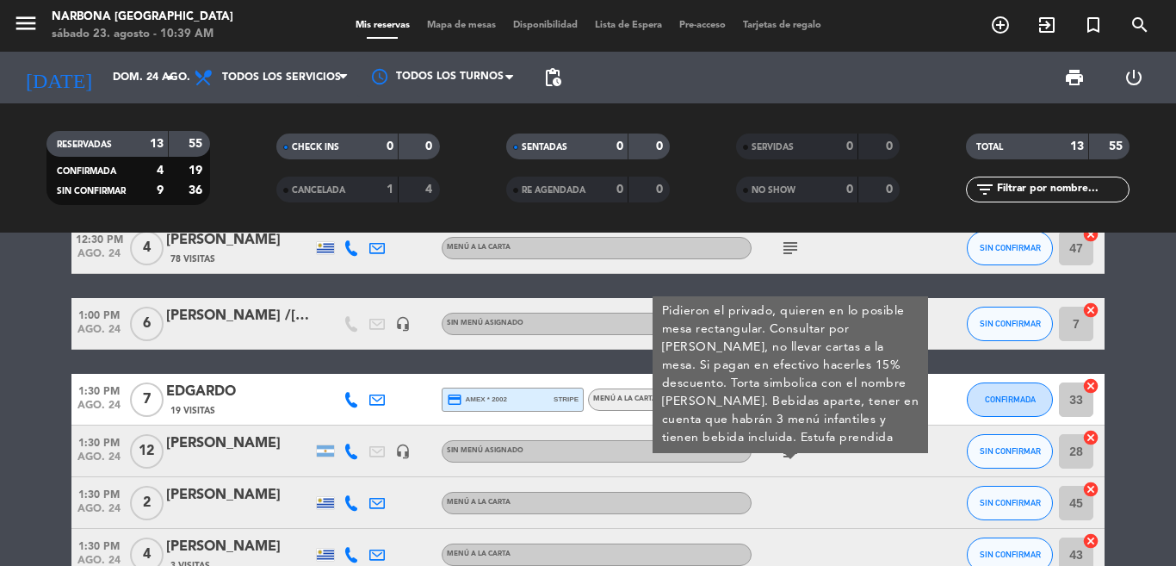
click at [1126, 363] on bookings-row "12:00 PM [DATE] 2 [PERSON_NAME] MENÚ A LA CARTA SIN CONFIRMAR 42 cancel 12:00 P…" at bounding box center [588, 479] width 1176 height 768
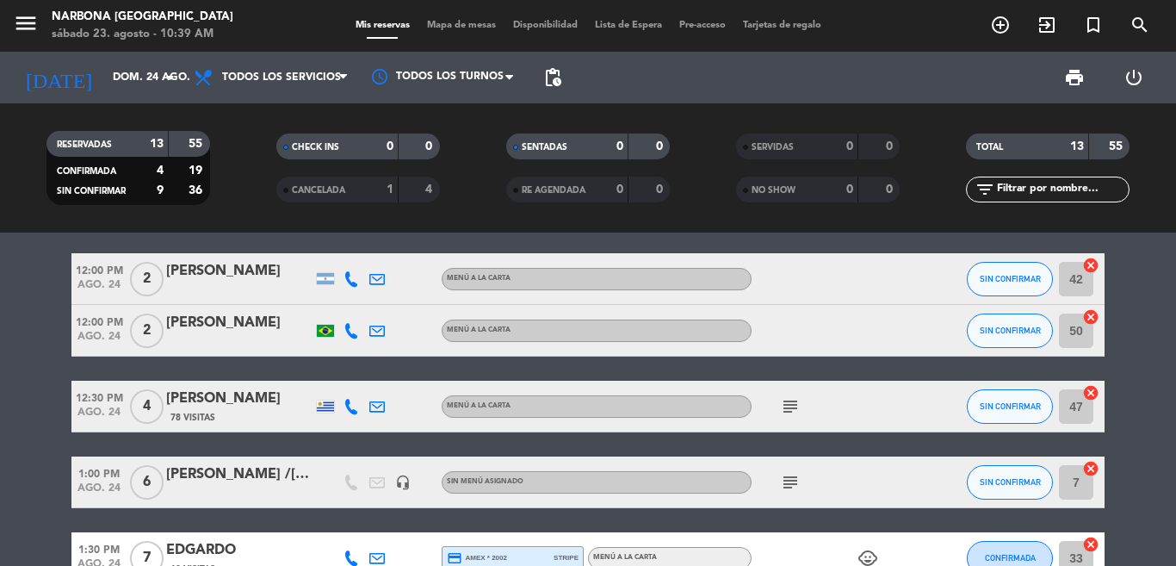
scroll to position [0, 0]
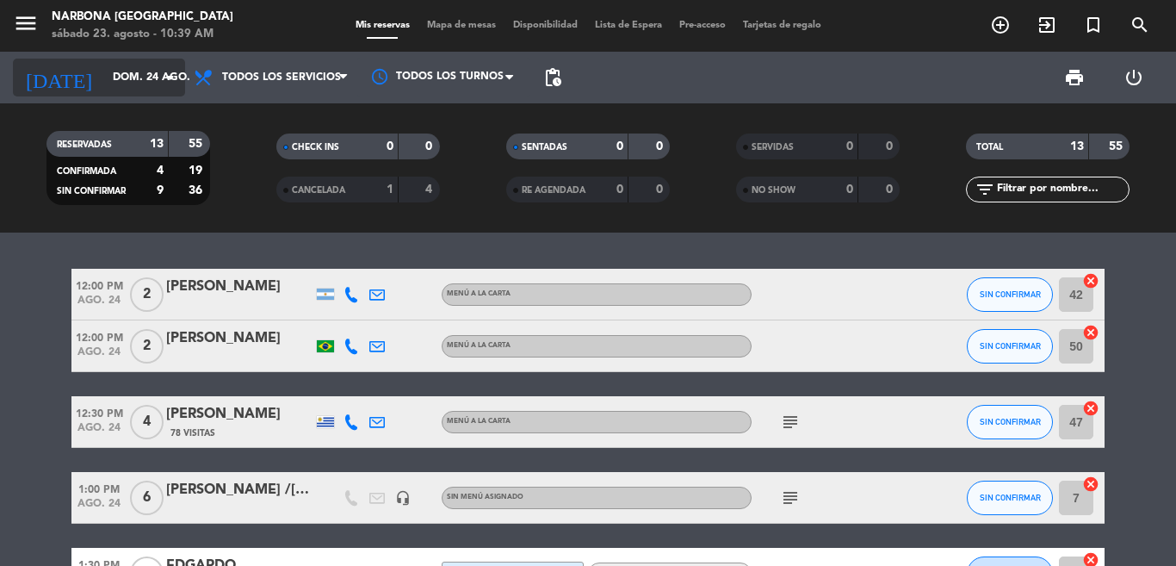
click at [127, 79] on input "dom. 24 ago." at bounding box center [177, 77] width 146 height 29
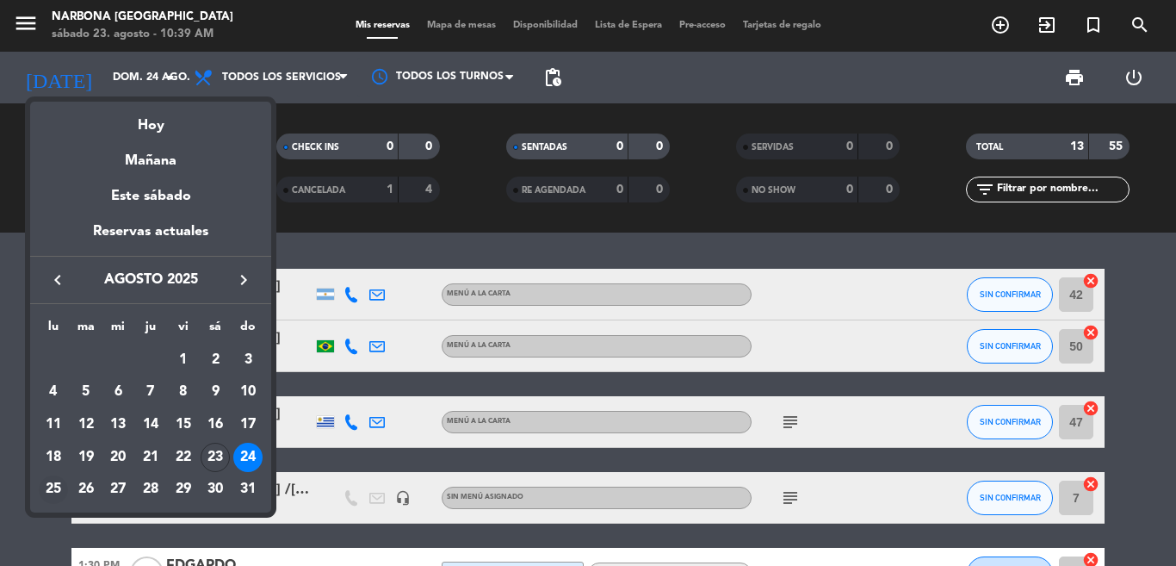
click at [52, 489] on div "25" at bounding box center [53, 489] width 29 height 29
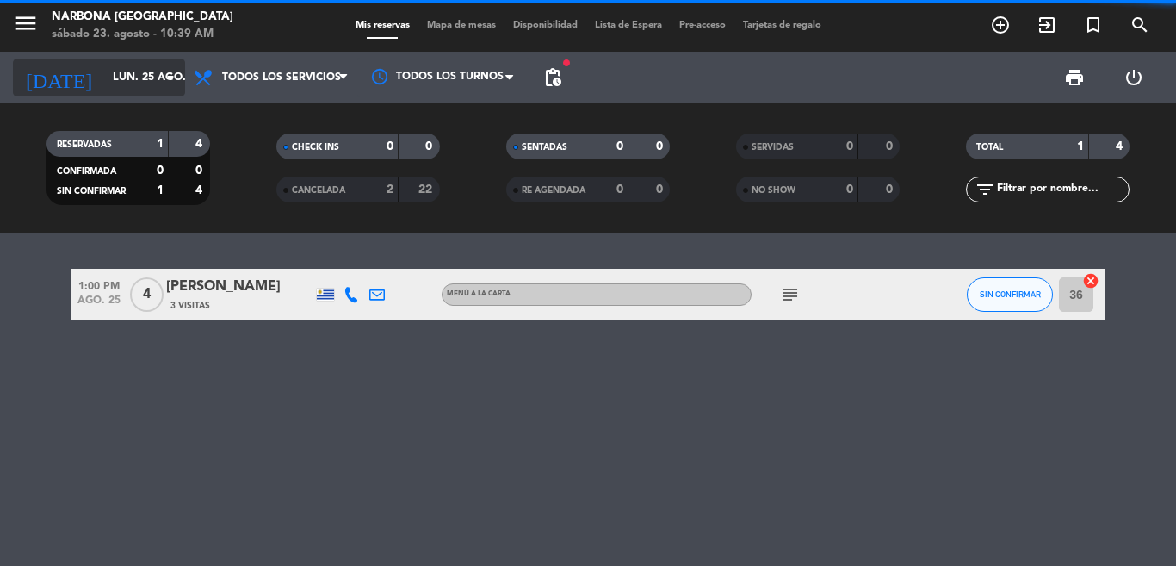
click at [130, 77] on input "lun. 25 ago." at bounding box center [177, 77] width 146 height 29
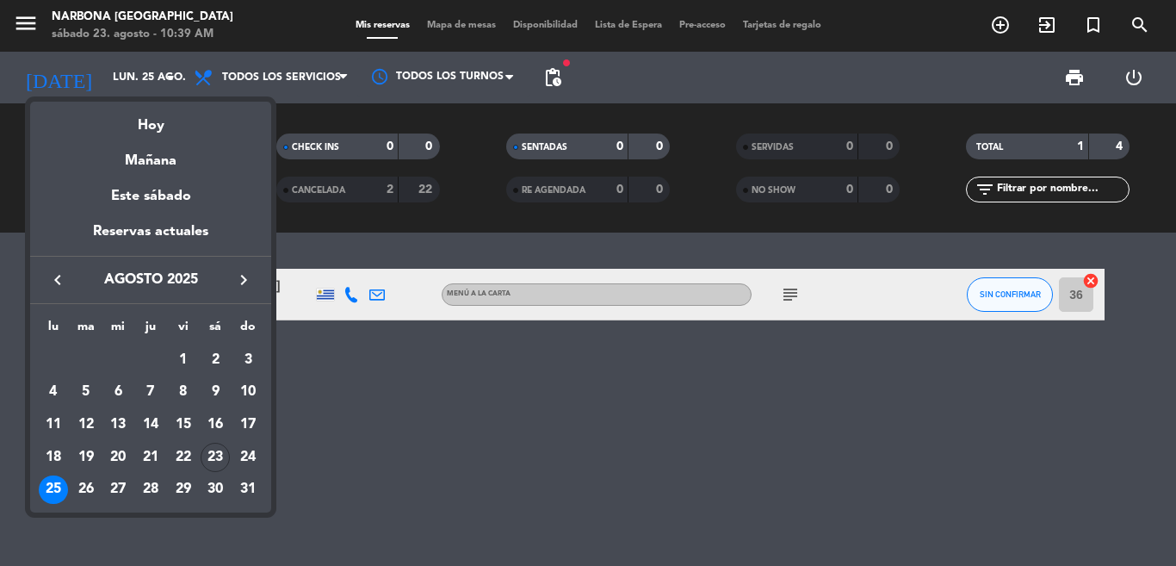
click at [793, 303] on div at bounding box center [588, 283] width 1176 height 566
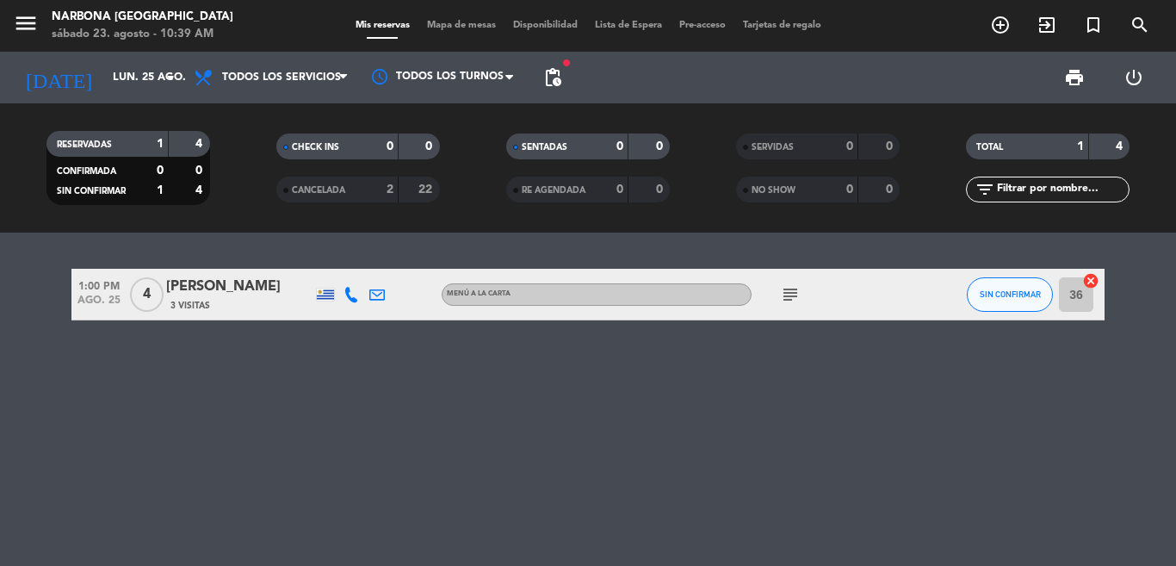
click at [791, 296] on icon "subject" at bounding box center [790, 294] width 21 height 21
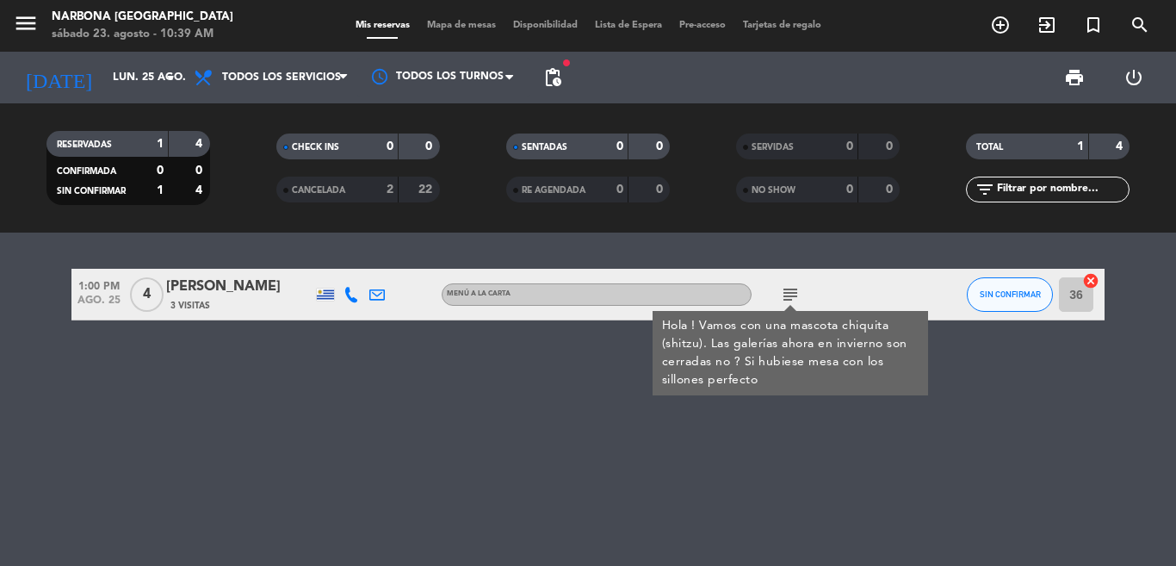
drag, startPoint x: 358, startPoint y: 395, endPoint x: 354, endPoint y: 354, distance: 41.6
click at [359, 392] on div "1:00 PM [DATE] 4 [PERSON_NAME] 3 Visitas MENÚ A LA CARTA subject Hola ! Vamos c…" at bounding box center [588, 398] width 1176 height 333
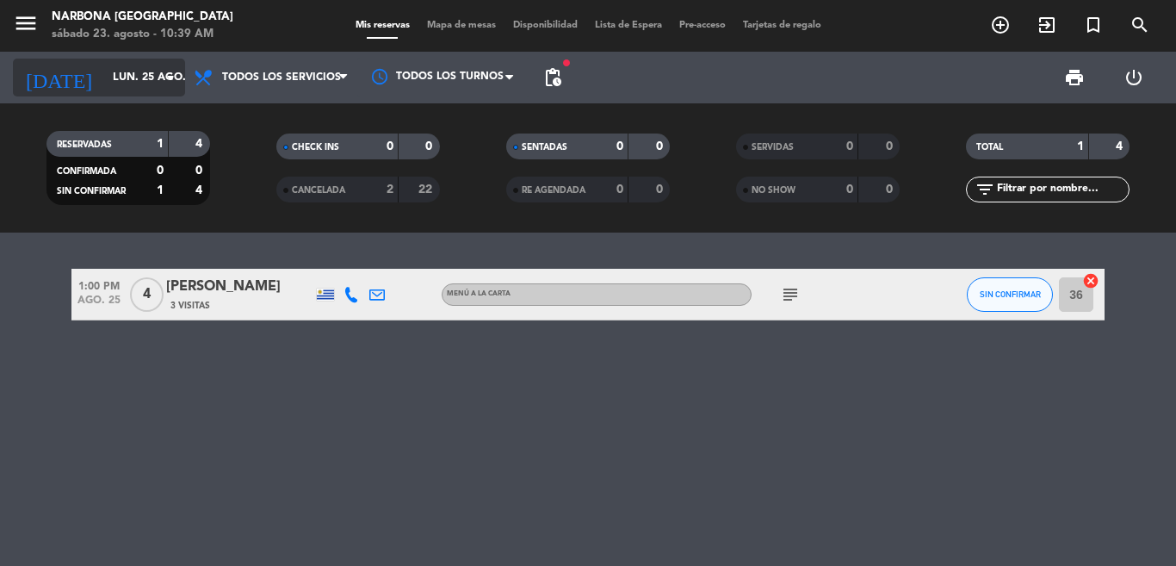
click at [143, 89] on input "lun. 25 ago." at bounding box center [177, 77] width 146 height 29
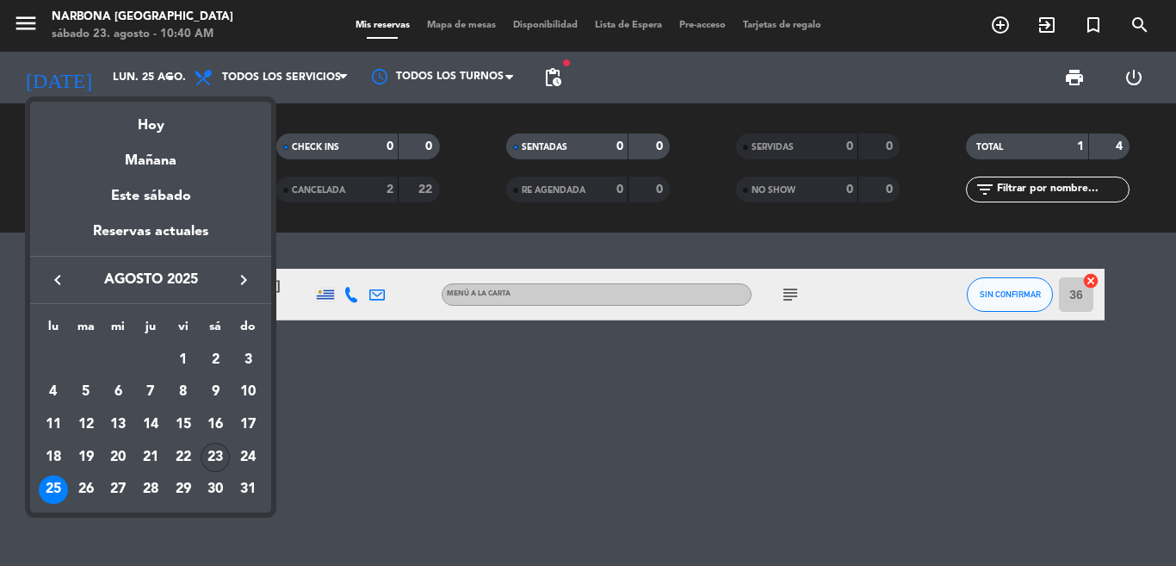
click at [220, 456] on div "23" at bounding box center [215, 457] width 29 height 29
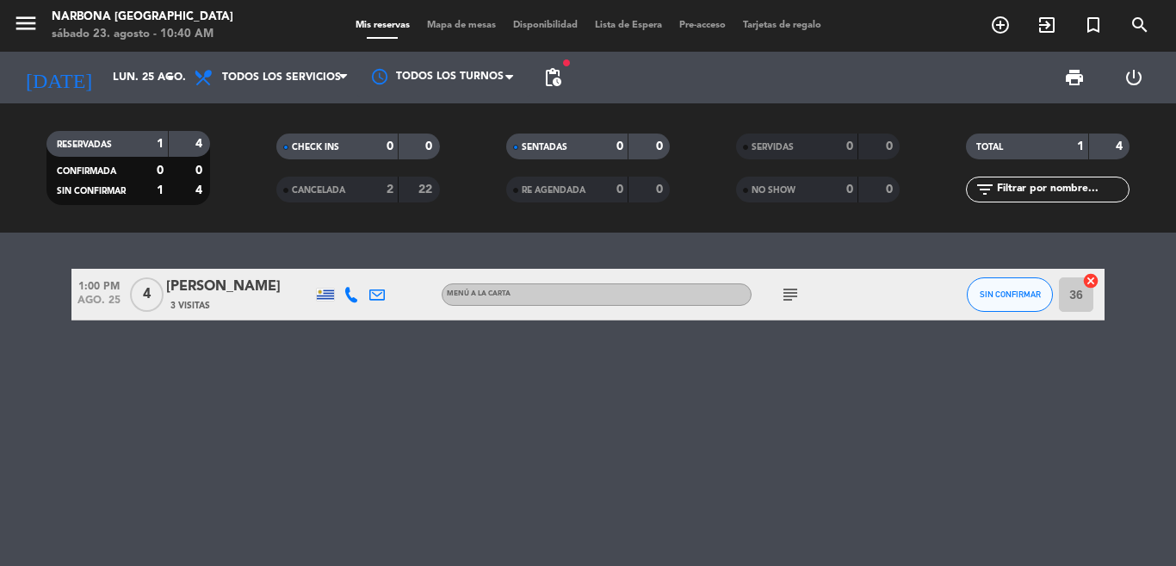
type input "sáb. 23 ago."
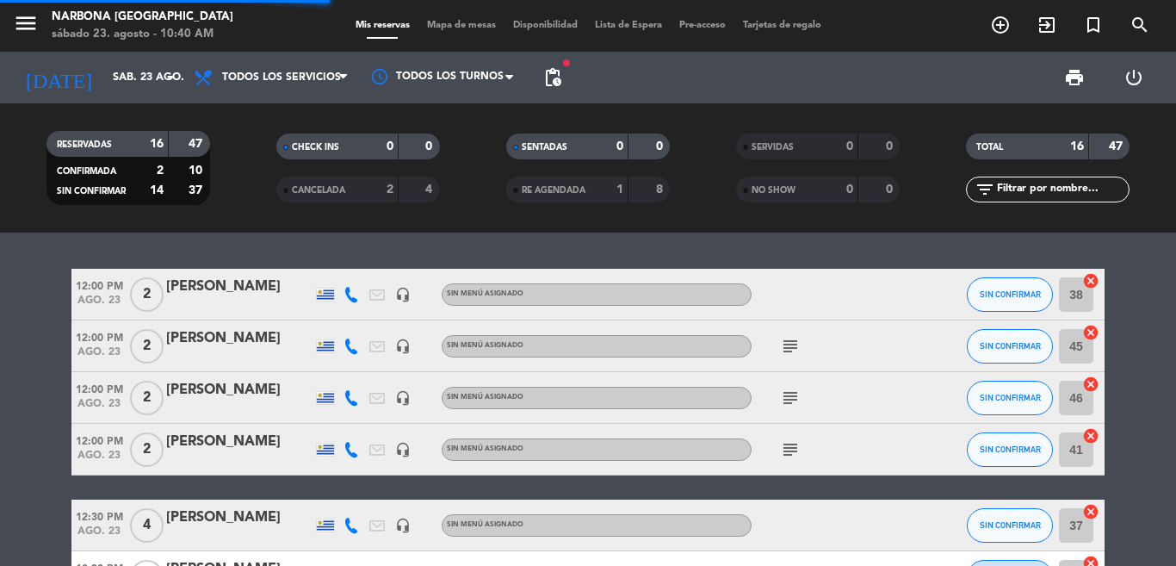
click at [442, 438] on div "Sin menú asignado" at bounding box center [597, 449] width 310 height 22
